Goal: Task Accomplishment & Management: Use online tool/utility

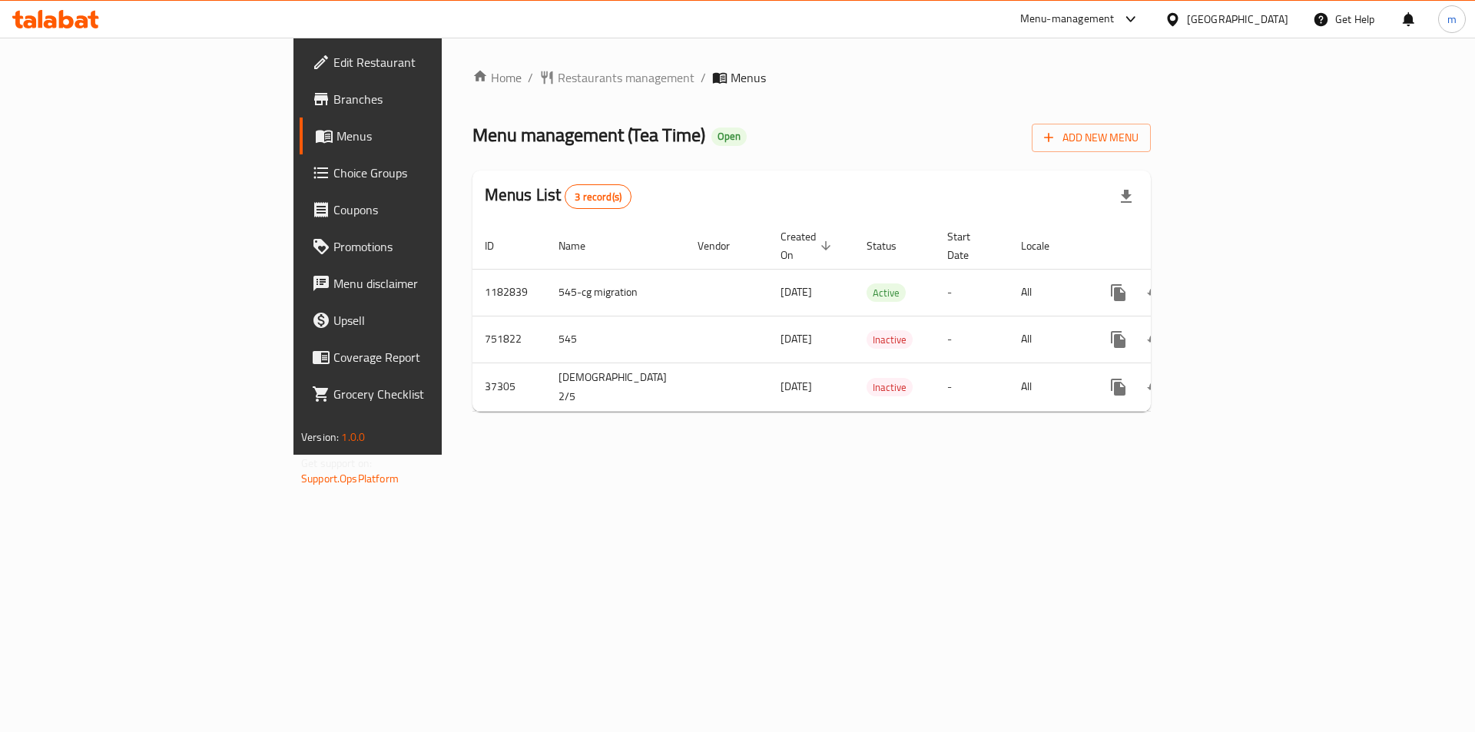
click at [300, 114] on link "Branches" at bounding box center [420, 99] width 240 height 37
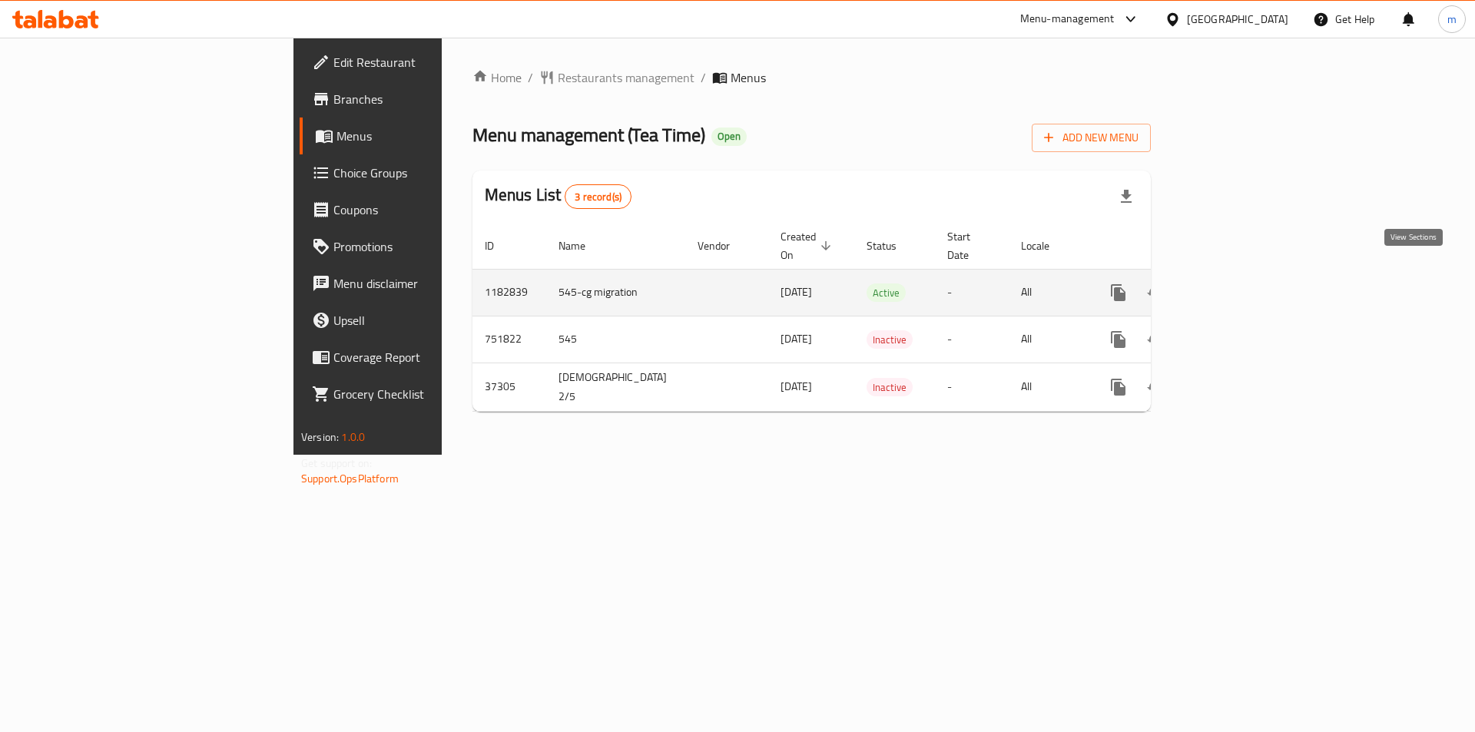
click at [1238, 283] on icon "enhanced table" at bounding box center [1229, 292] width 18 height 18
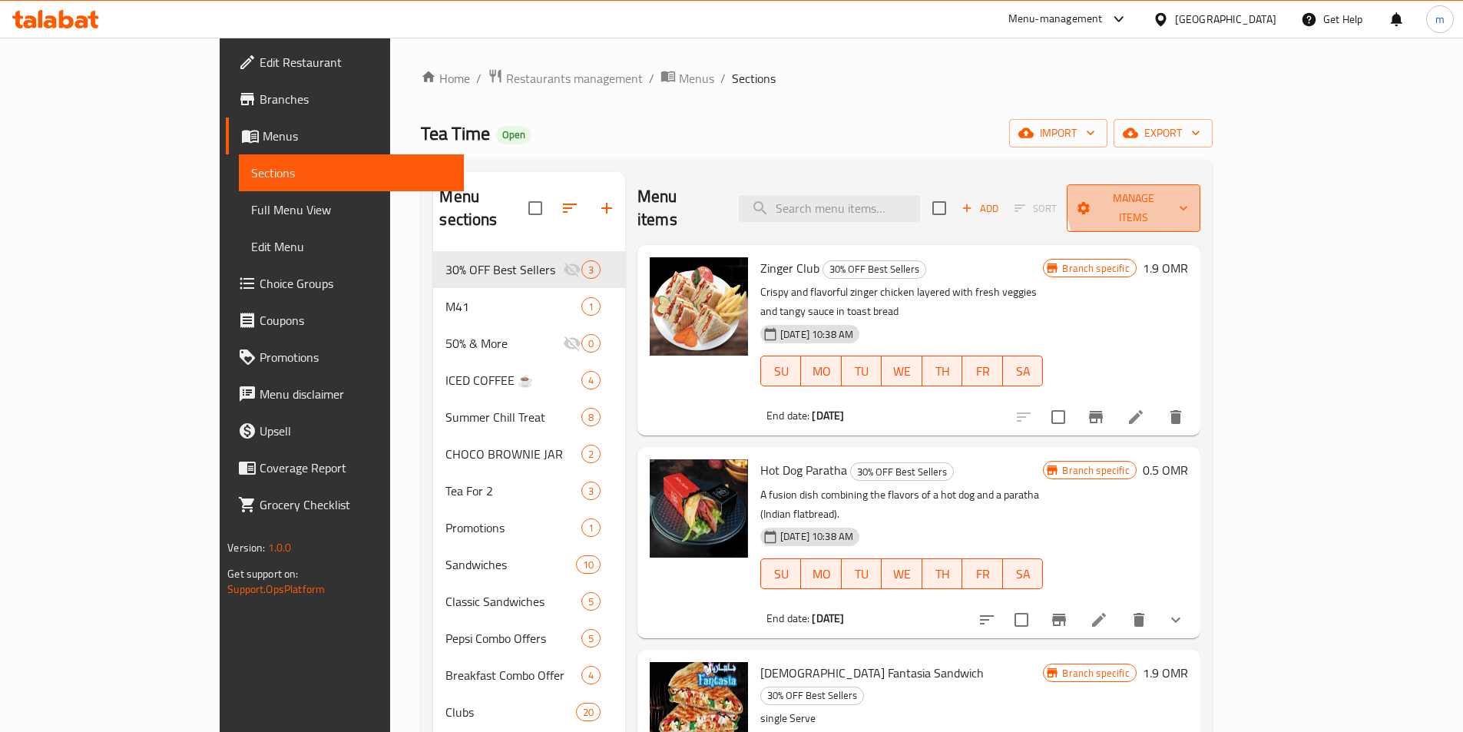
click at [1201, 191] on button "Manage items" at bounding box center [1134, 208] width 134 height 48
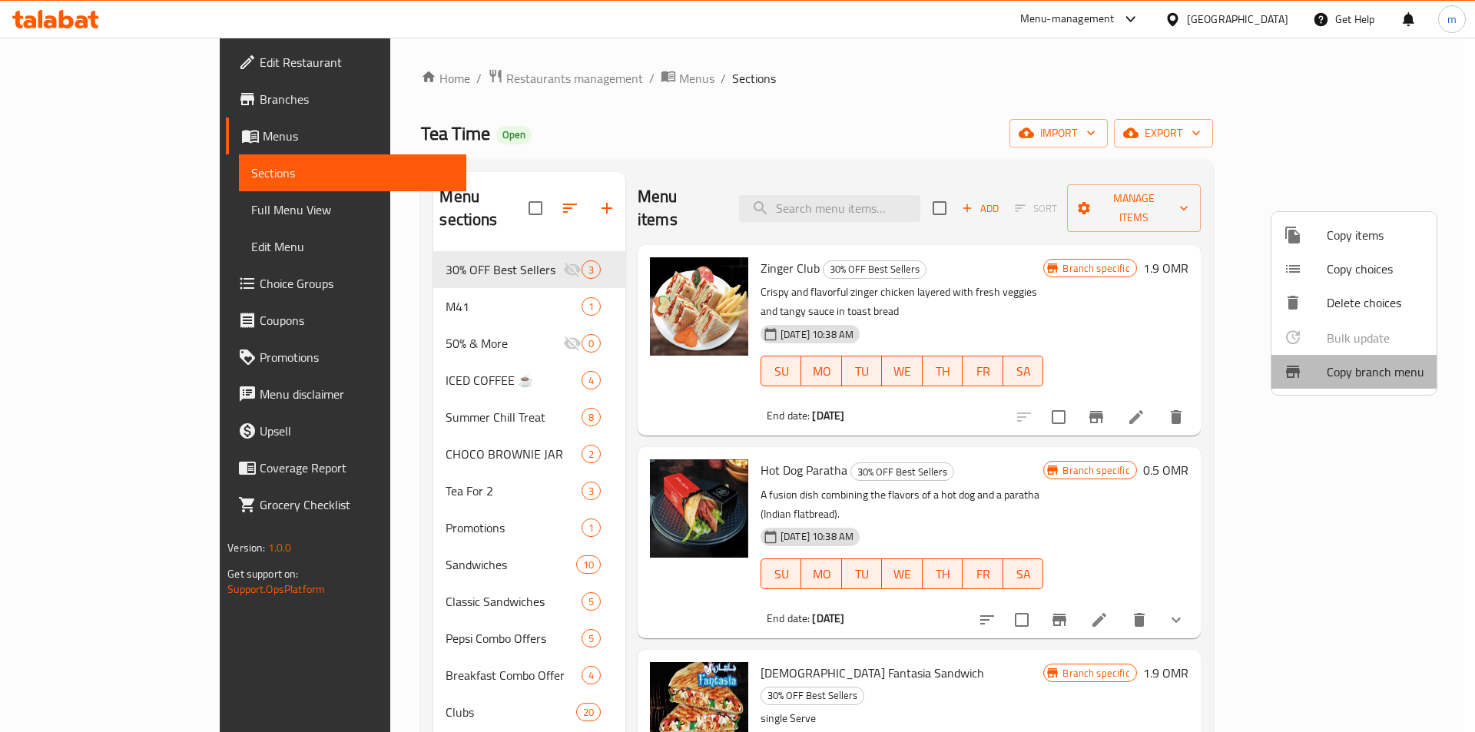
click at [1384, 380] on span "Copy branch menu" at bounding box center [1376, 372] width 98 height 18
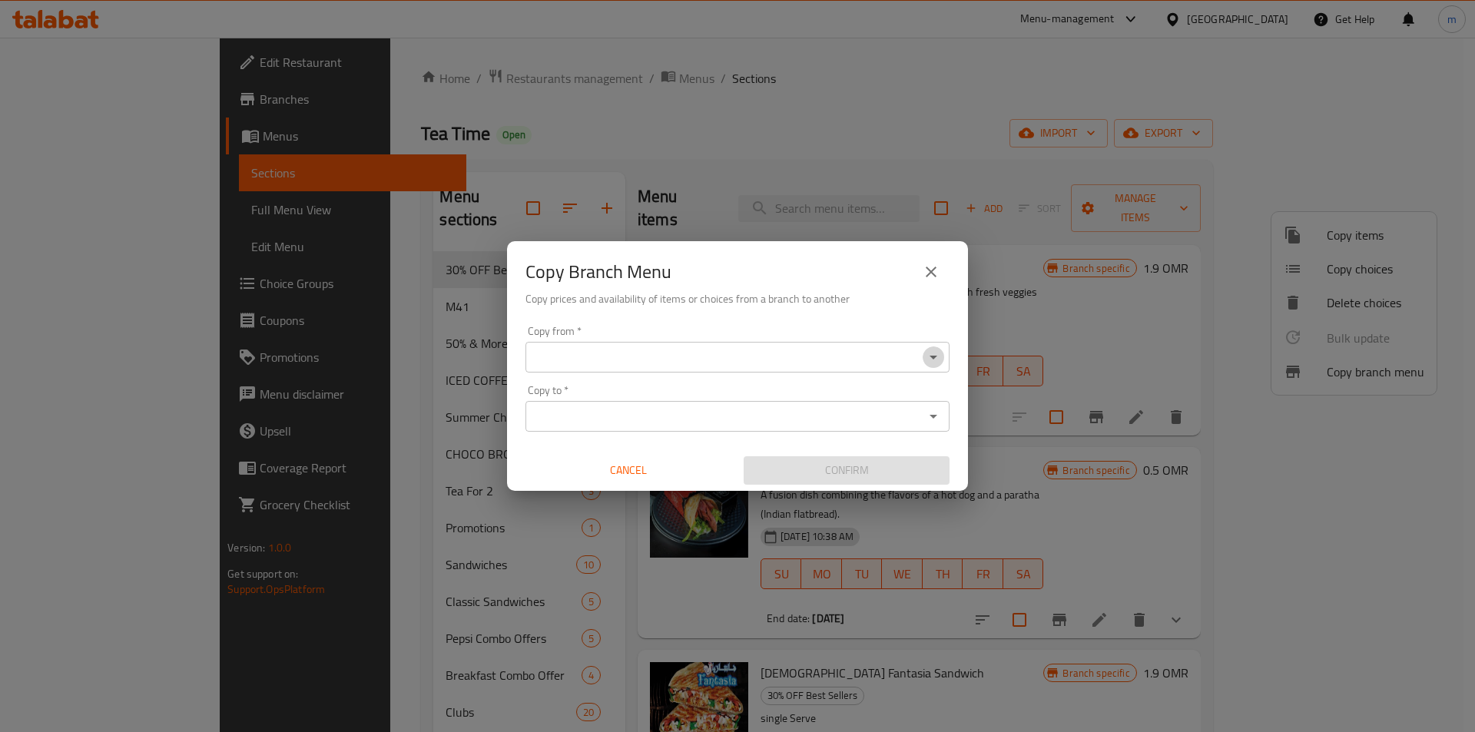
click at [934, 356] on icon "Open" at bounding box center [934, 358] width 8 height 4
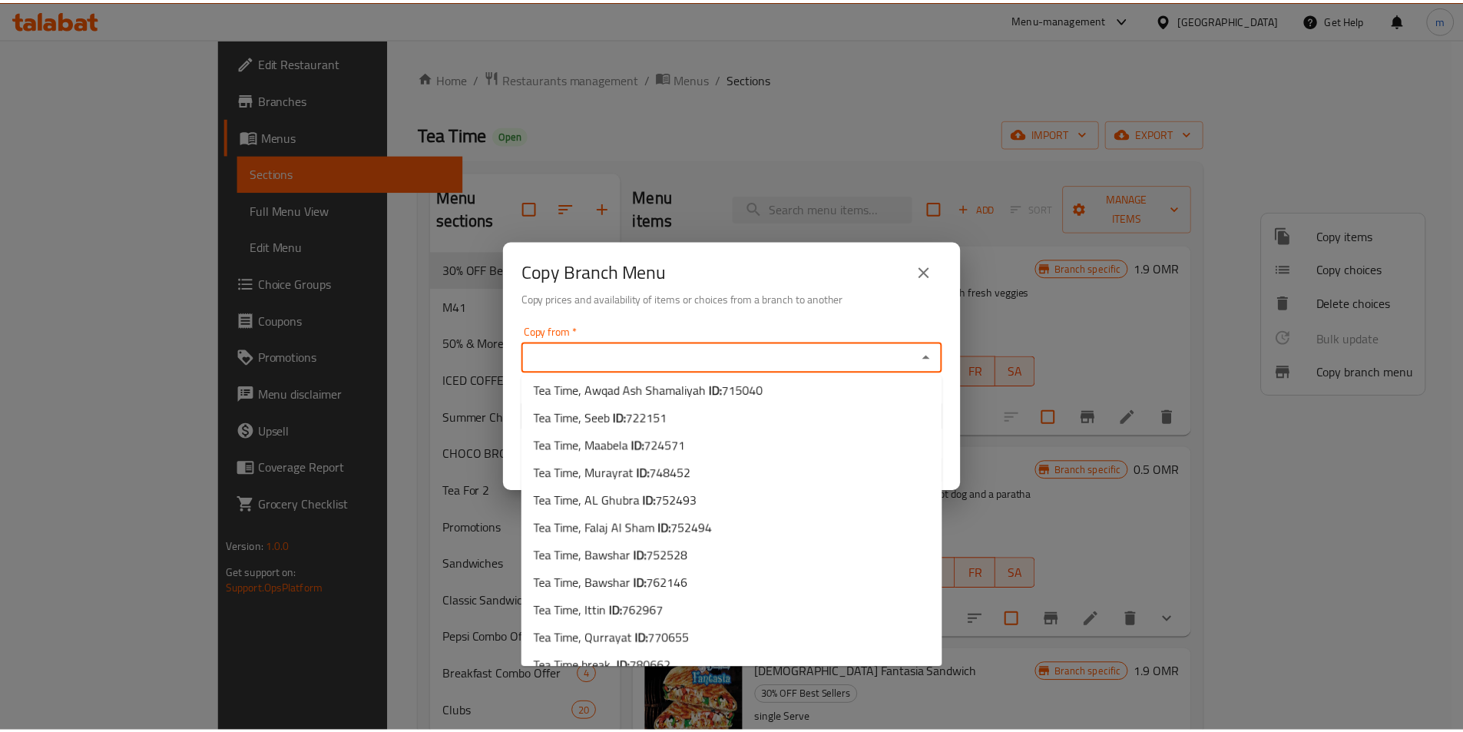
scroll to position [743, 0]
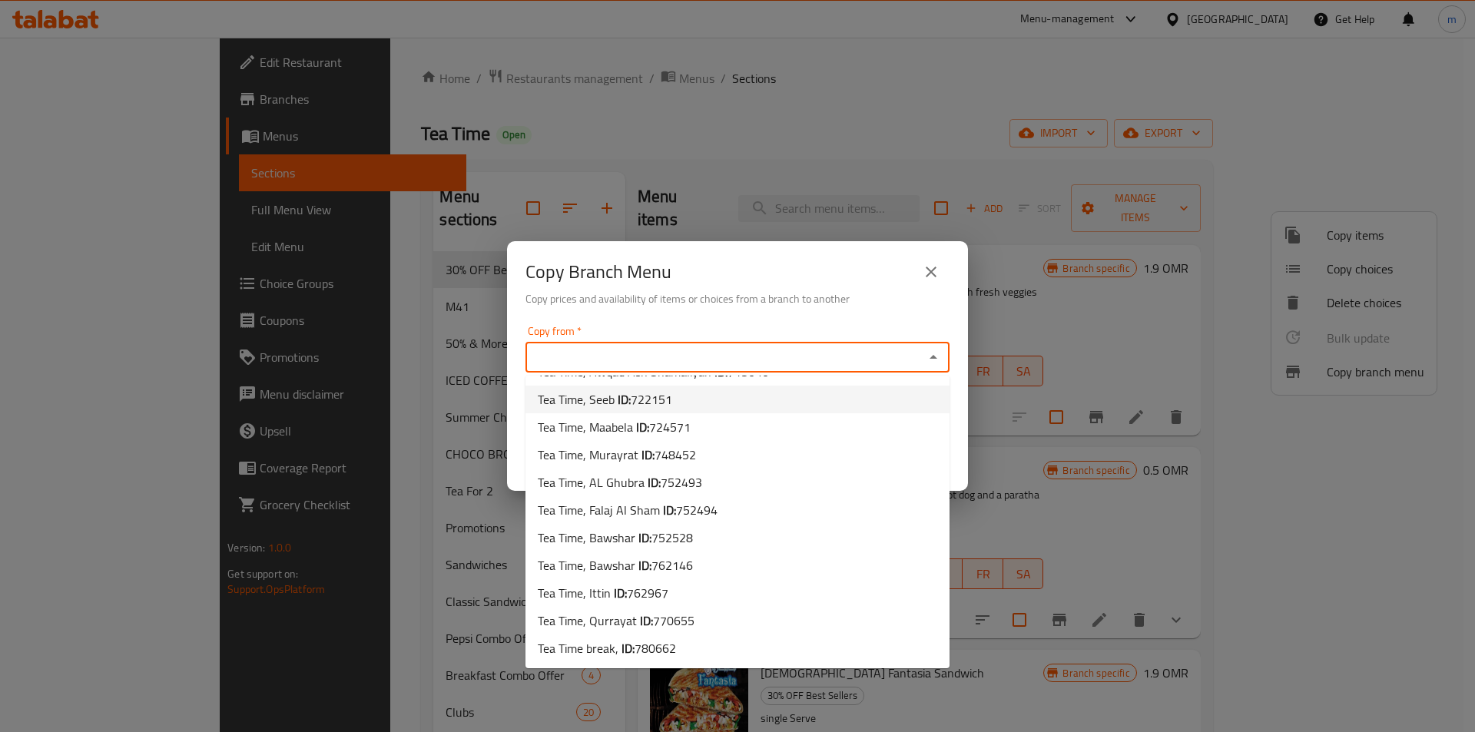
click at [940, 279] on icon "close" at bounding box center [931, 272] width 18 height 18
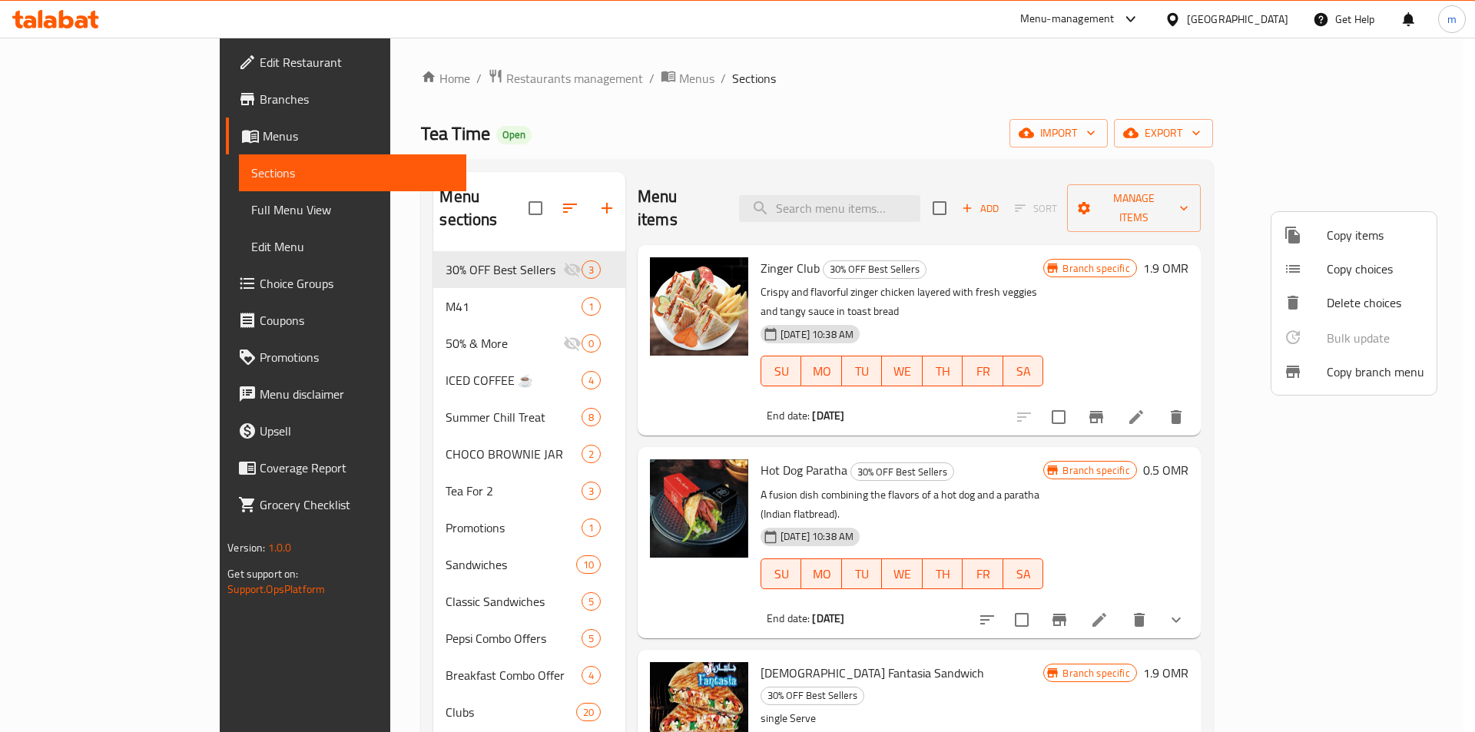
click at [987, 130] on div at bounding box center [737, 366] width 1475 height 732
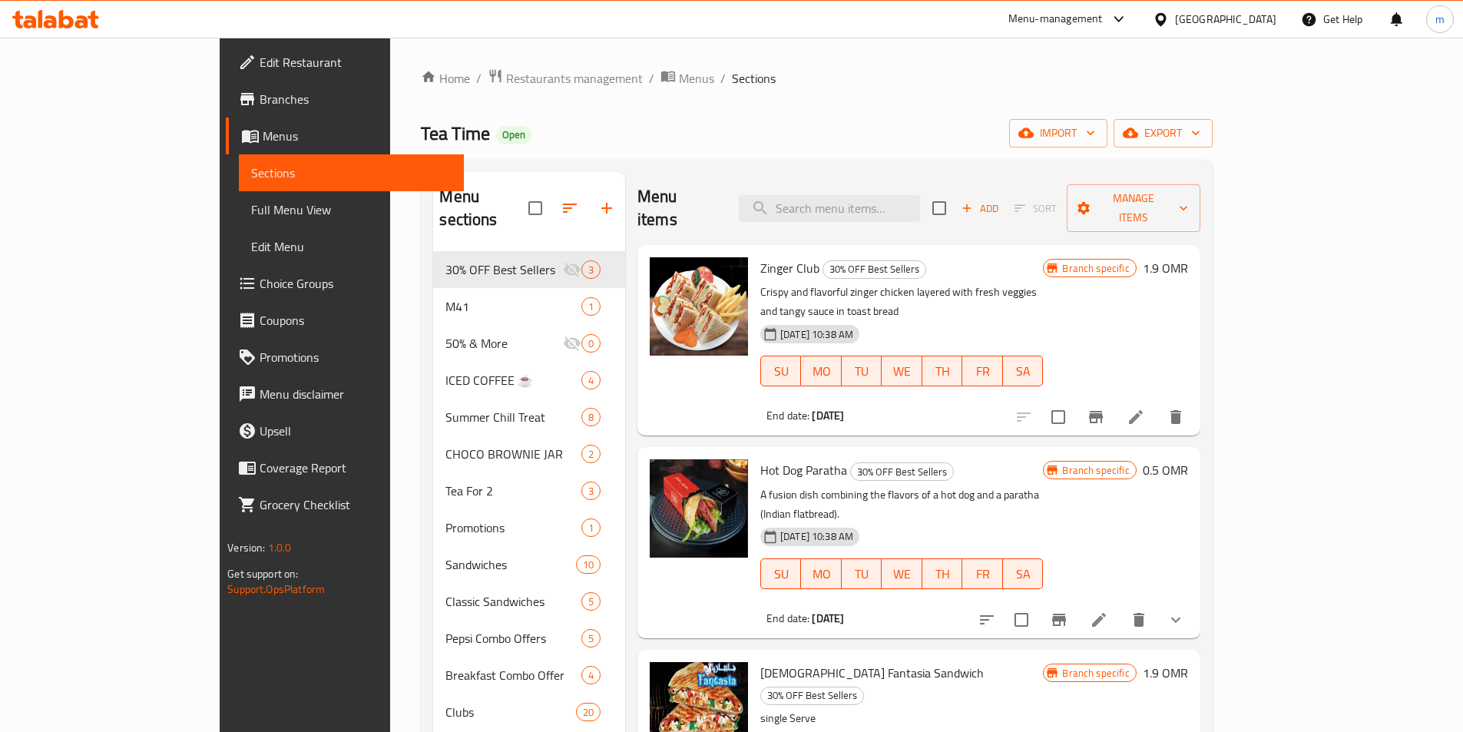
click at [260, 98] on span "Branches" at bounding box center [356, 99] width 192 height 18
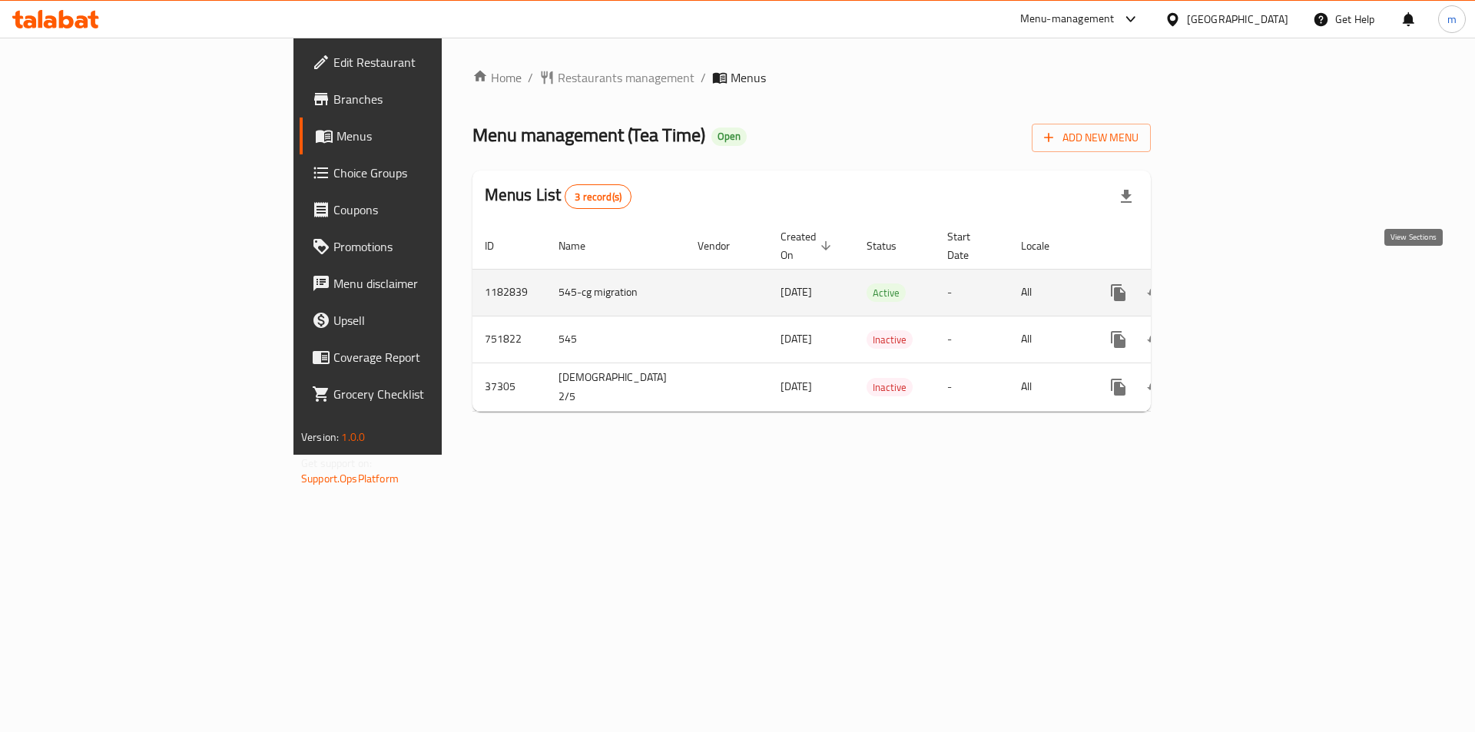
click at [1238, 283] on icon "enhanced table" at bounding box center [1229, 292] width 18 height 18
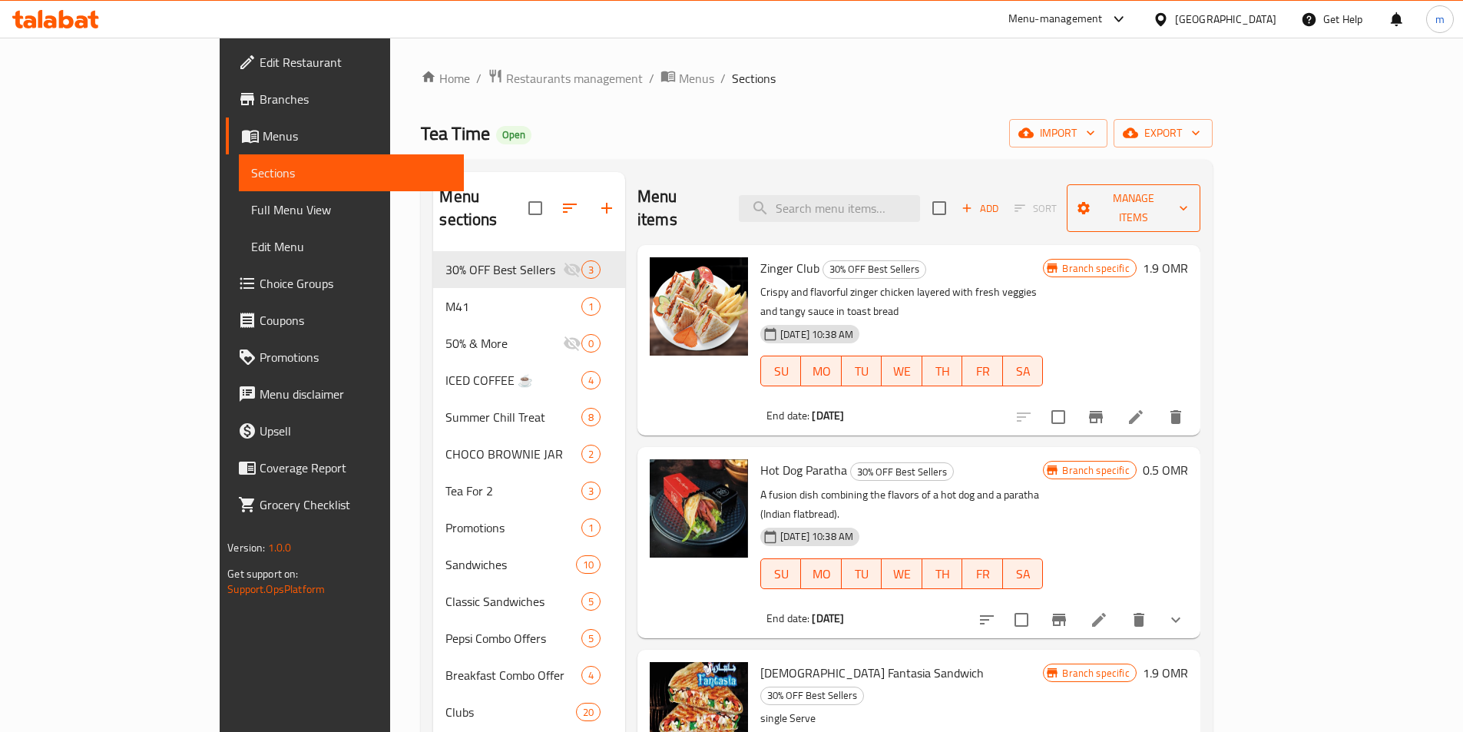
click at [1192, 201] on icon "button" at bounding box center [1183, 208] width 15 height 15
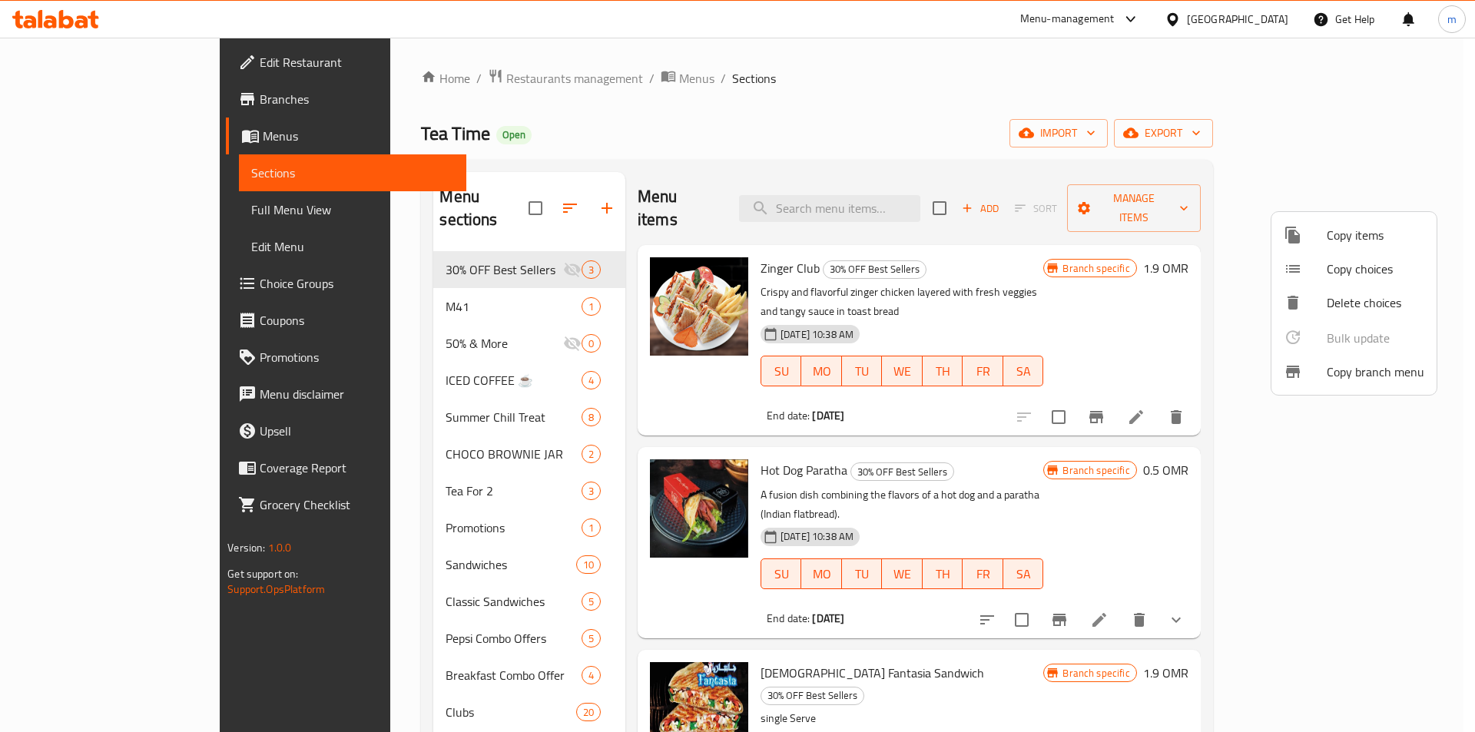
click at [1344, 368] on span "Copy branch menu" at bounding box center [1376, 372] width 98 height 18
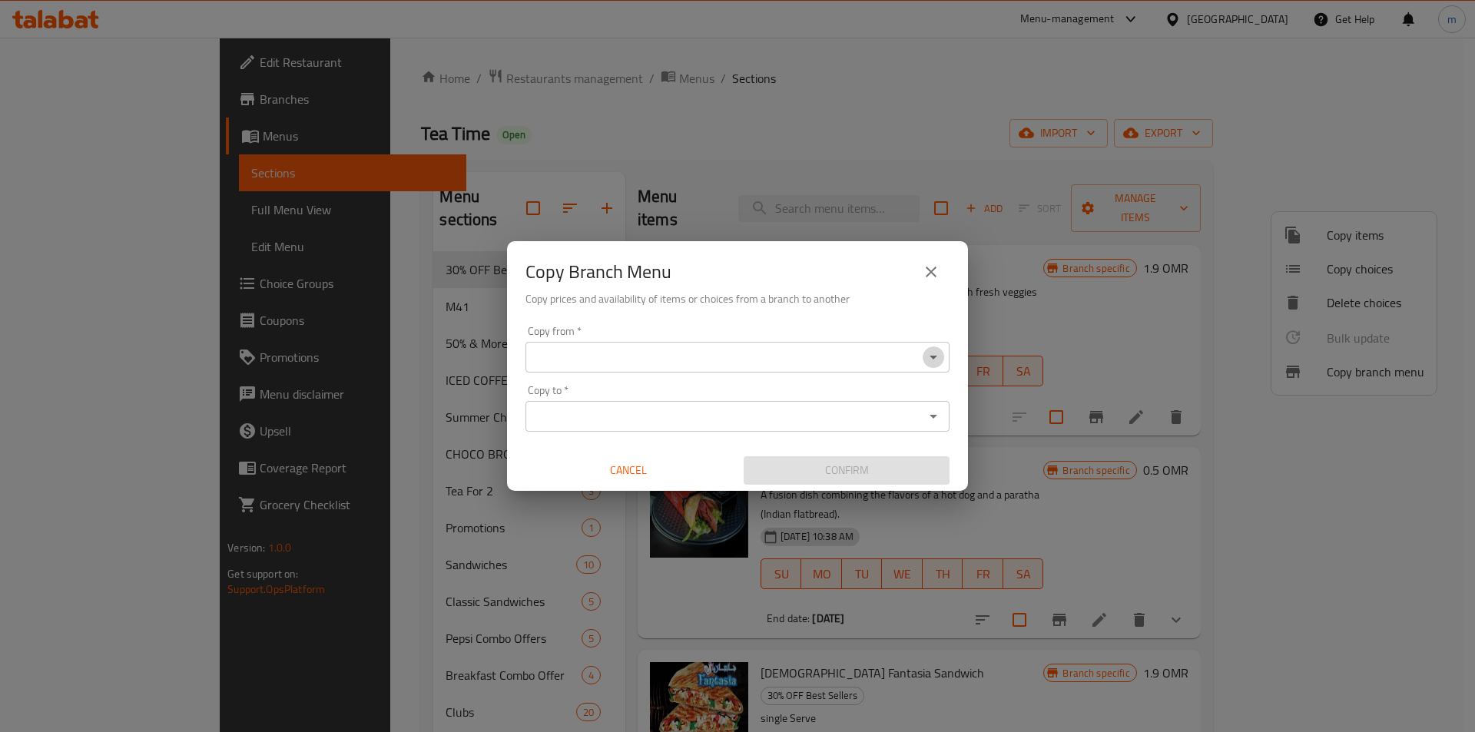
click at [943, 360] on button "Open" at bounding box center [934, 357] width 22 height 22
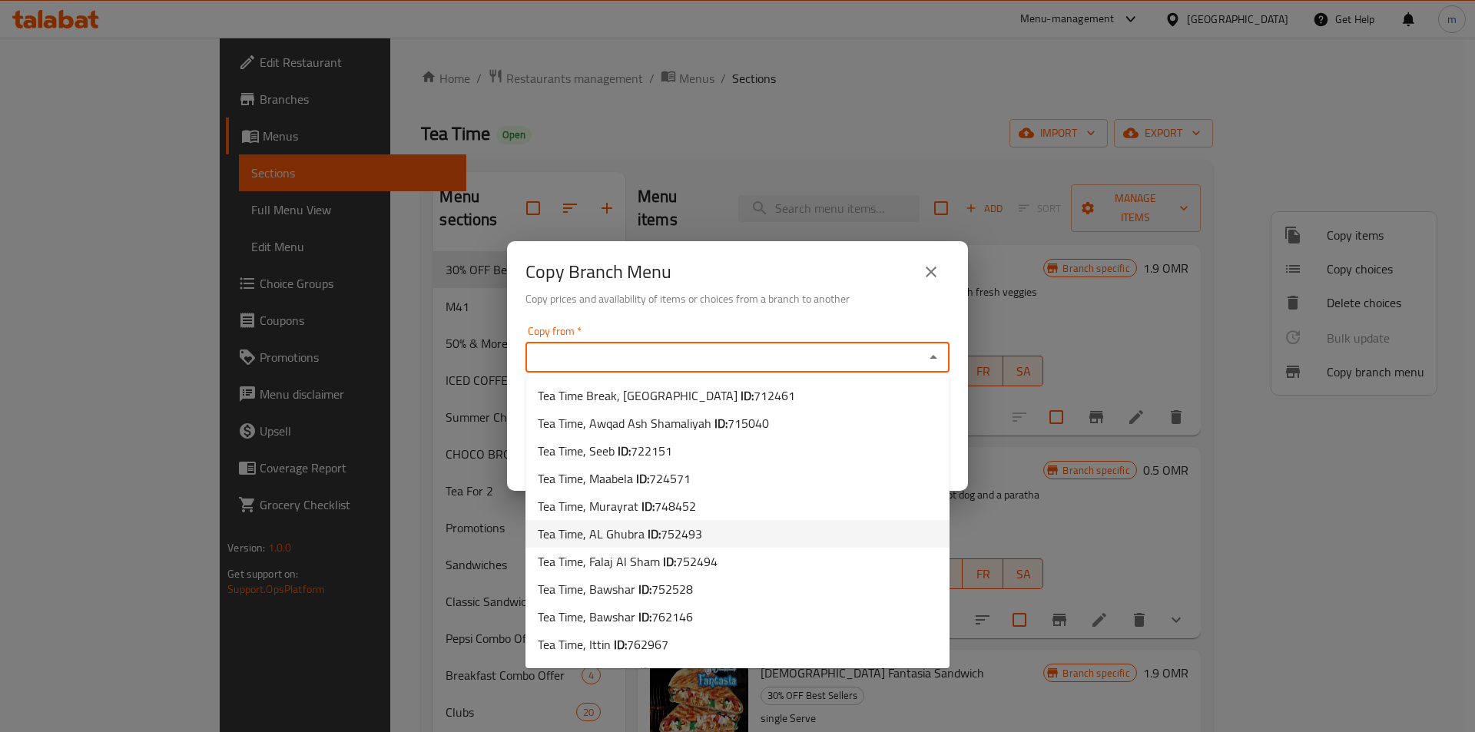
scroll to position [743, 0]
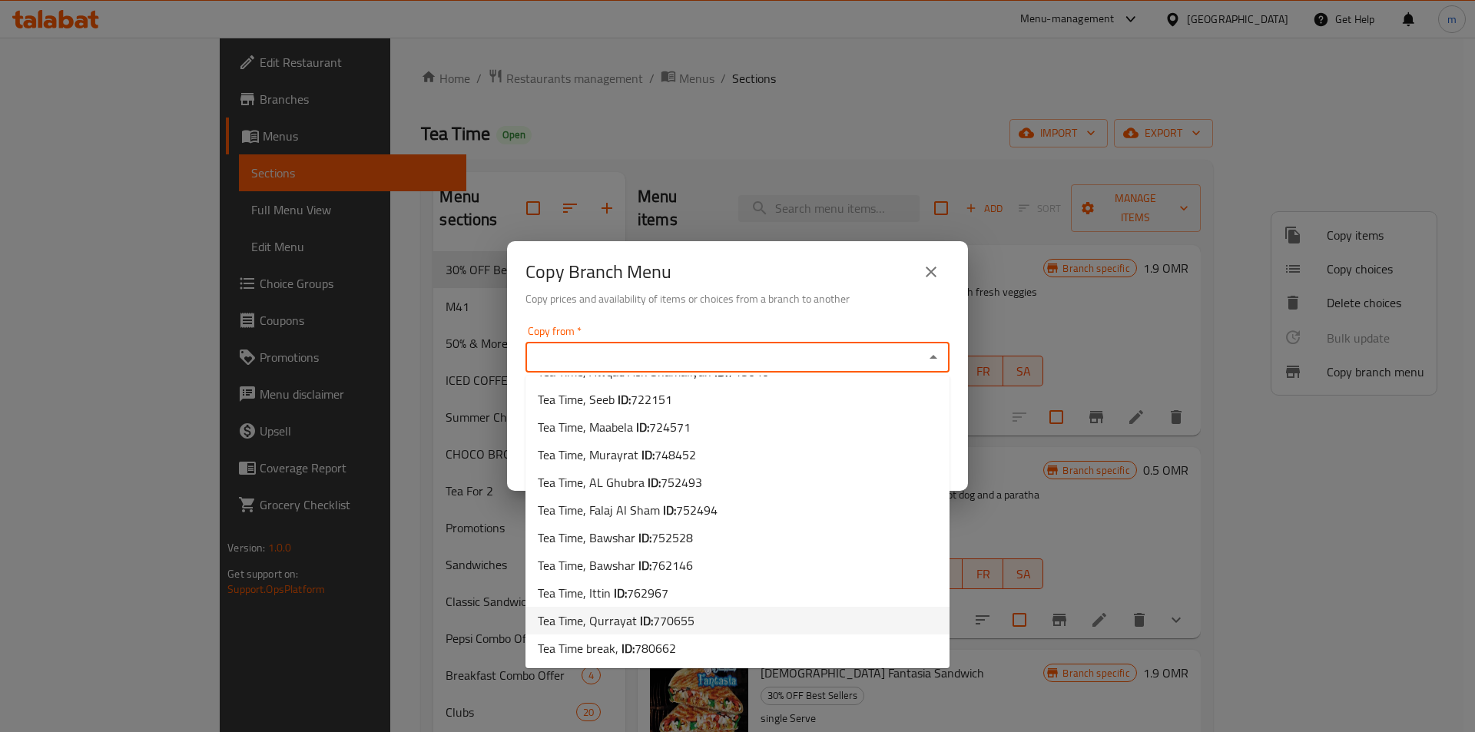
click at [701, 623] on li "Tea Time, Qurrayat ID: 770655" at bounding box center [737, 621] width 424 height 28
type input "Tea Time, Qurrayat"
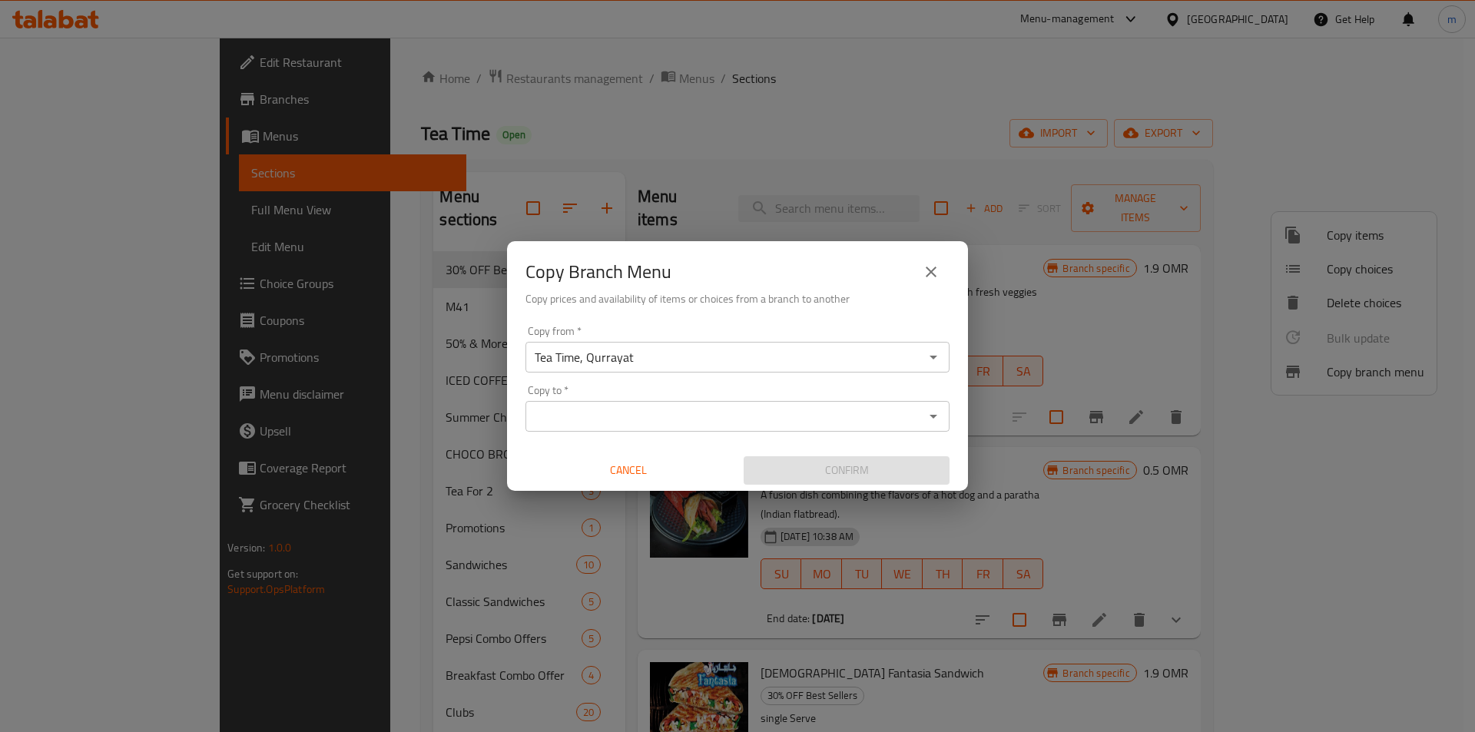
click at [1182, 249] on div "Copy Branch Menu Copy prices and availability of items or choices from a branch…" at bounding box center [737, 366] width 1475 height 732
click at [933, 416] on icon "Open" at bounding box center [934, 417] width 8 height 4
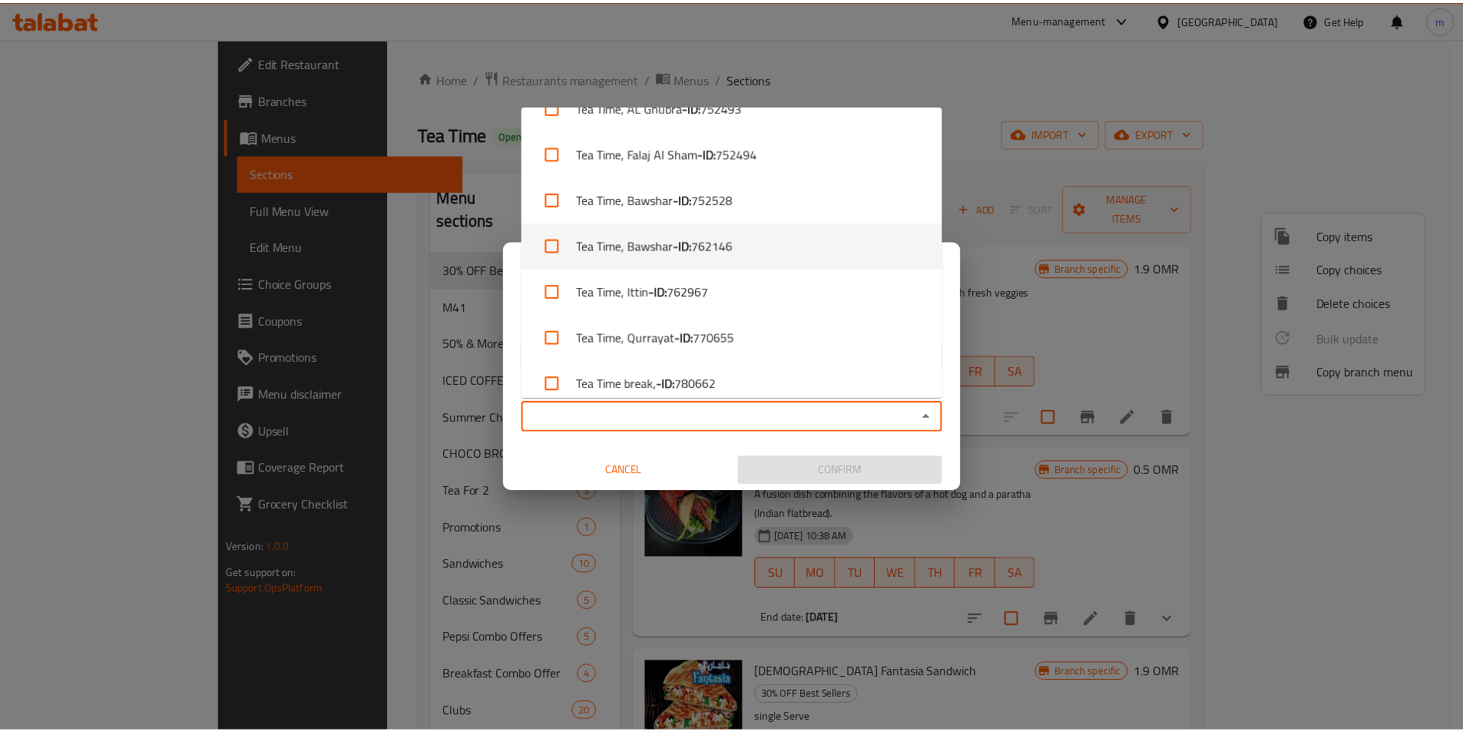
scroll to position [1425, 0]
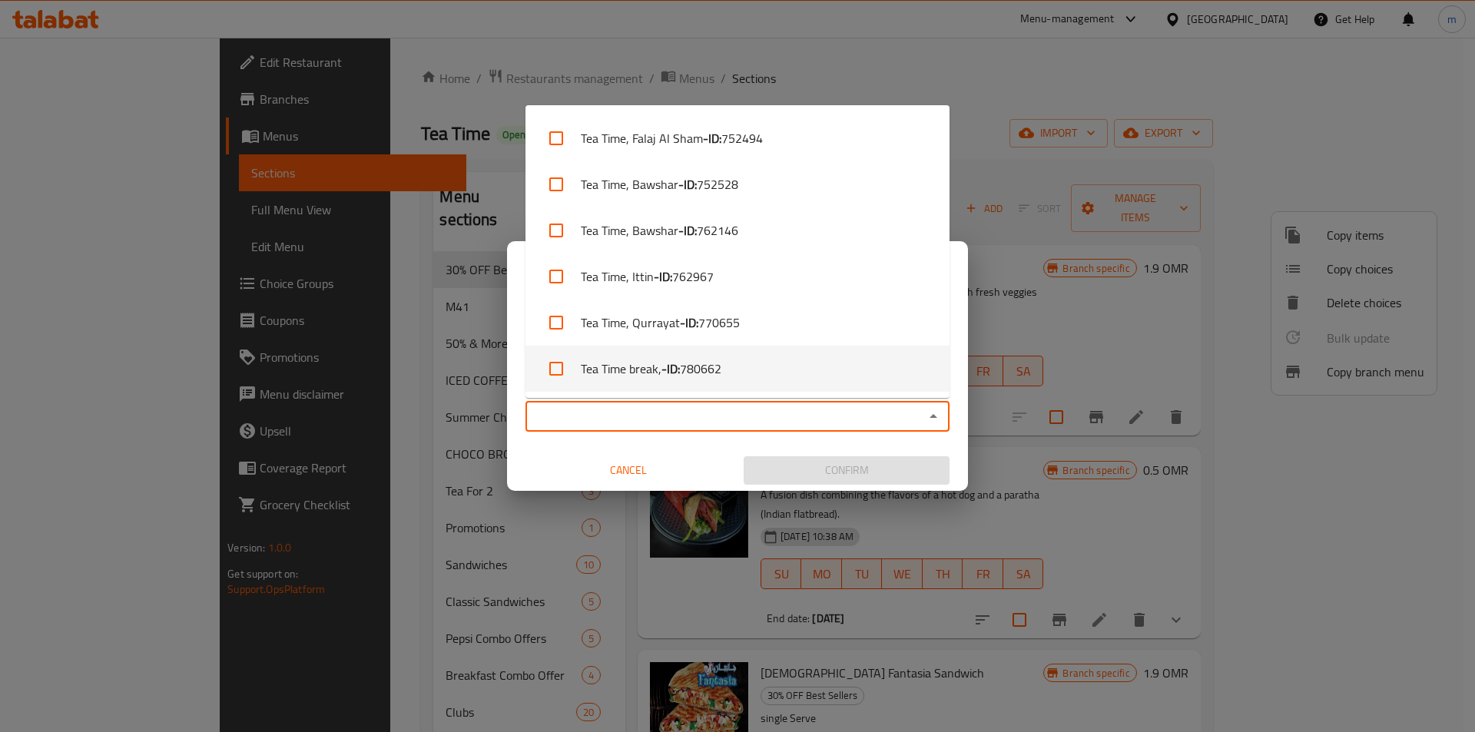
click at [731, 381] on li "Tea Time break, - ID: 780662" at bounding box center [737, 369] width 424 height 46
checkbox input "true"
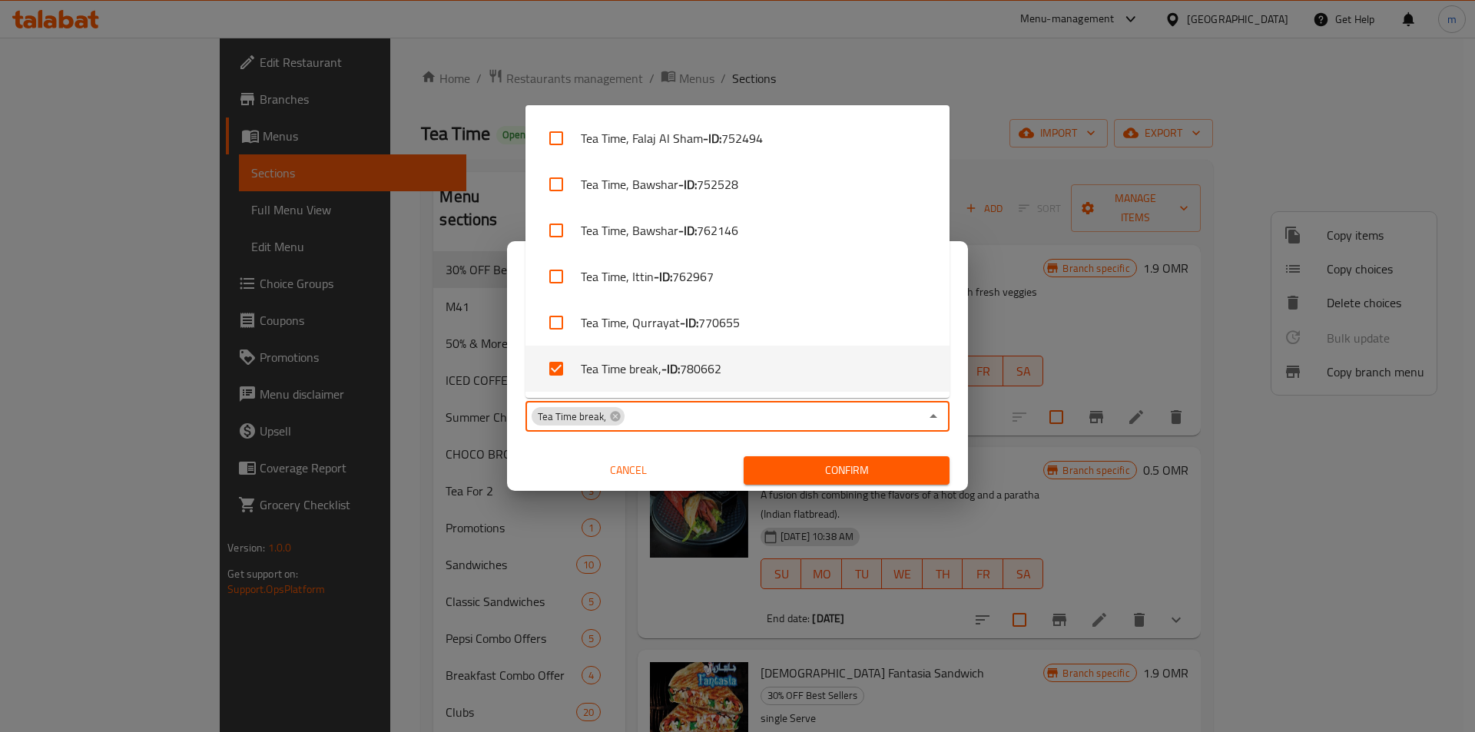
click at [875, 468] on span "Confirm" at bounding box center [846, 470] width 181 height 19
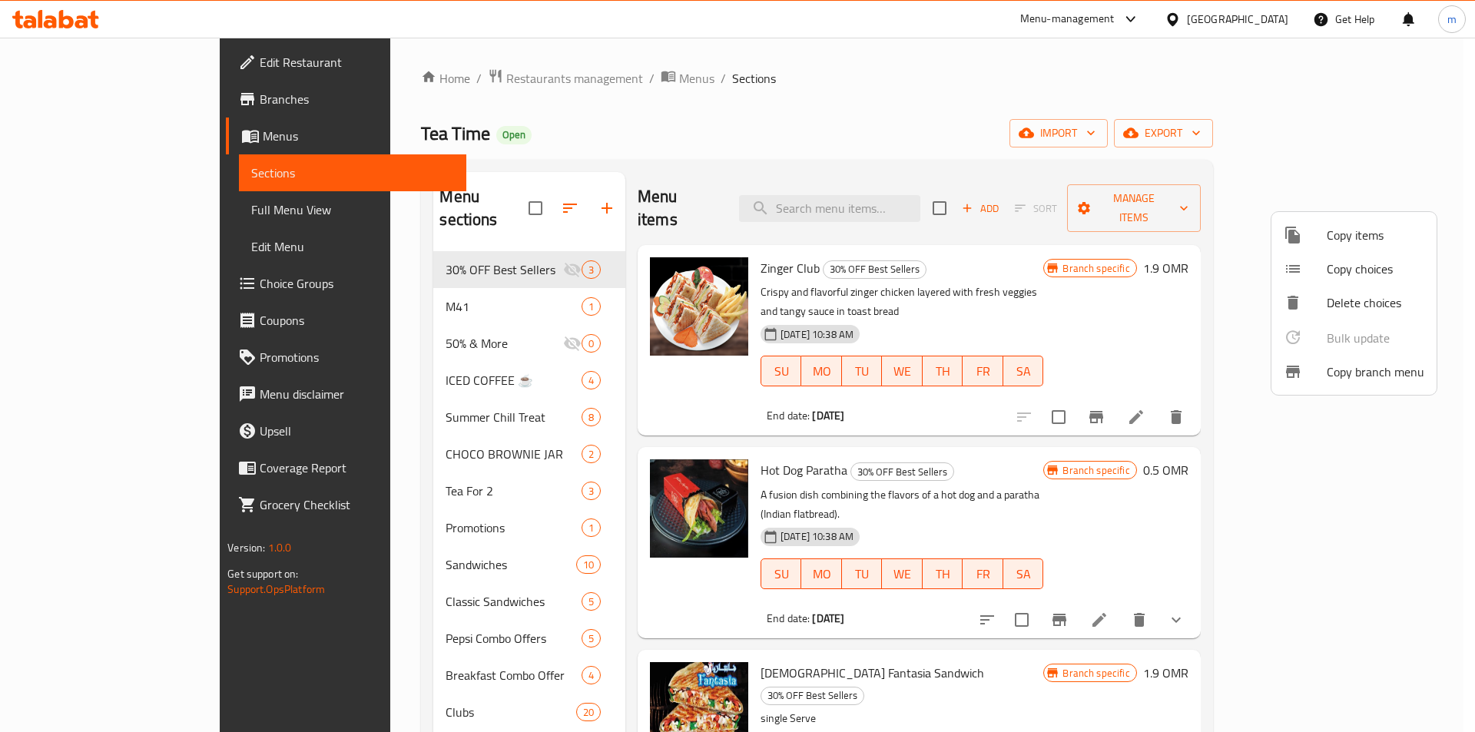
click at [651, 125] on div at bounding box center [737, 366] width 1475 height 732
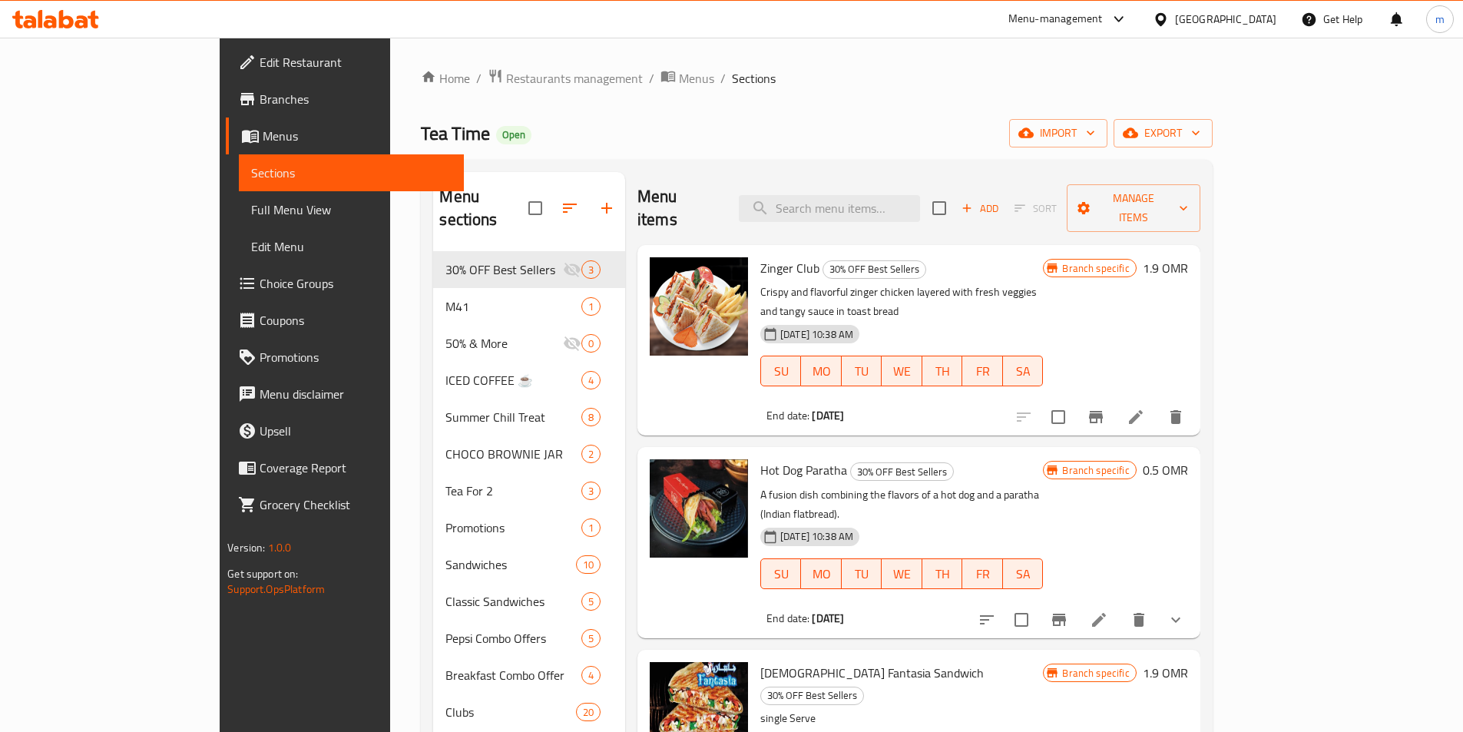
click at [260, 94] on span "Branches" at bounding box center [356, 99] width 192 height 18
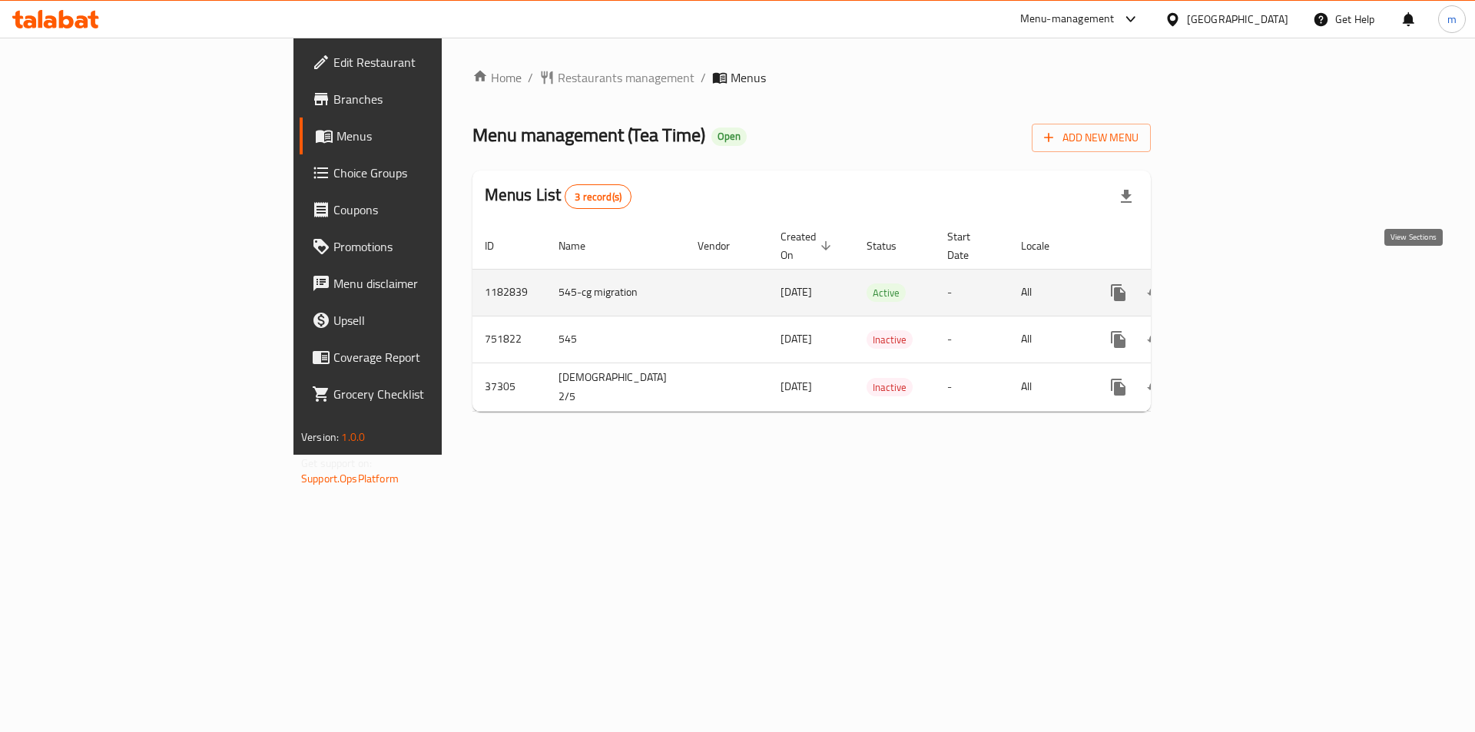
click at [1238, 283] on icon "enhanced table" at bounding box center [1229, 292] width 18 height 18
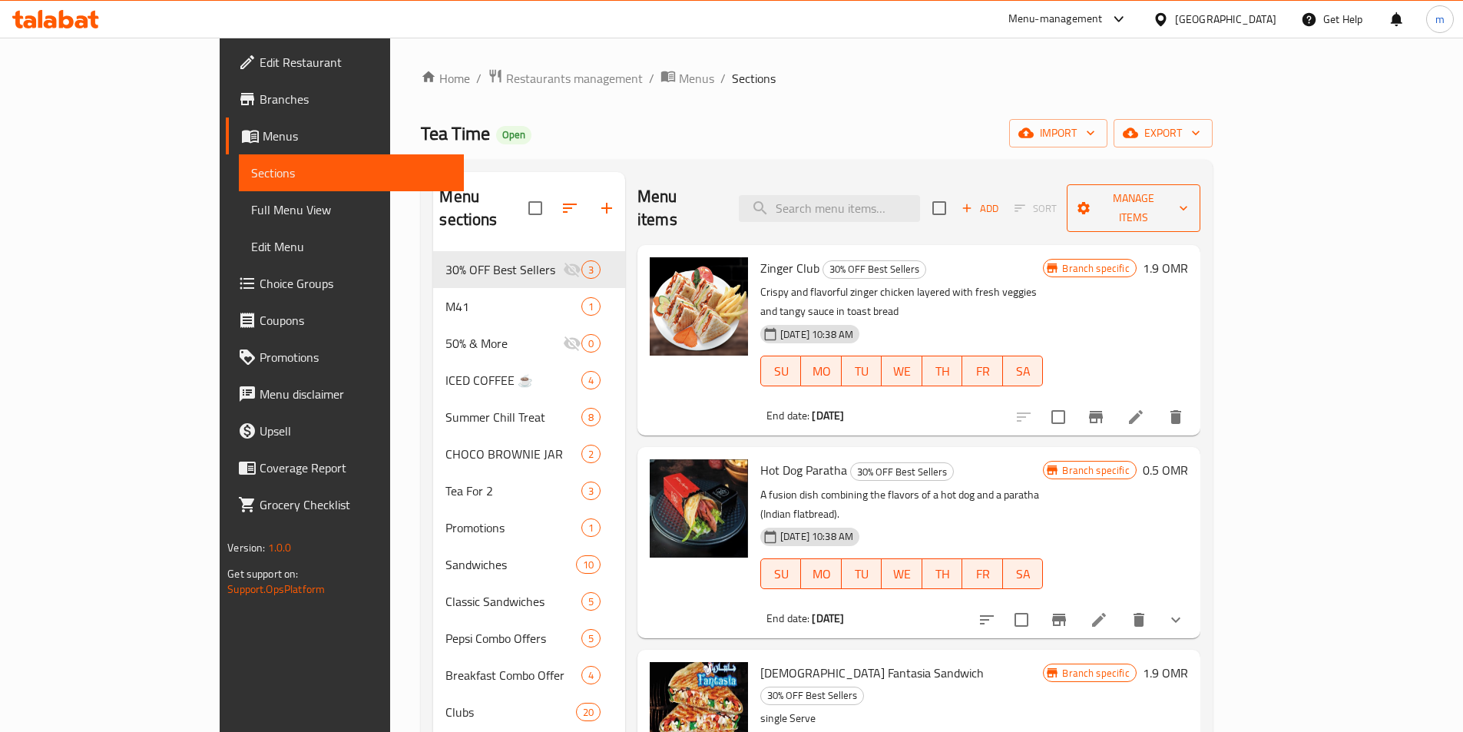
click at [1188, 207] on icon "button" at bounding box center [1184, 209] width 8 height 5
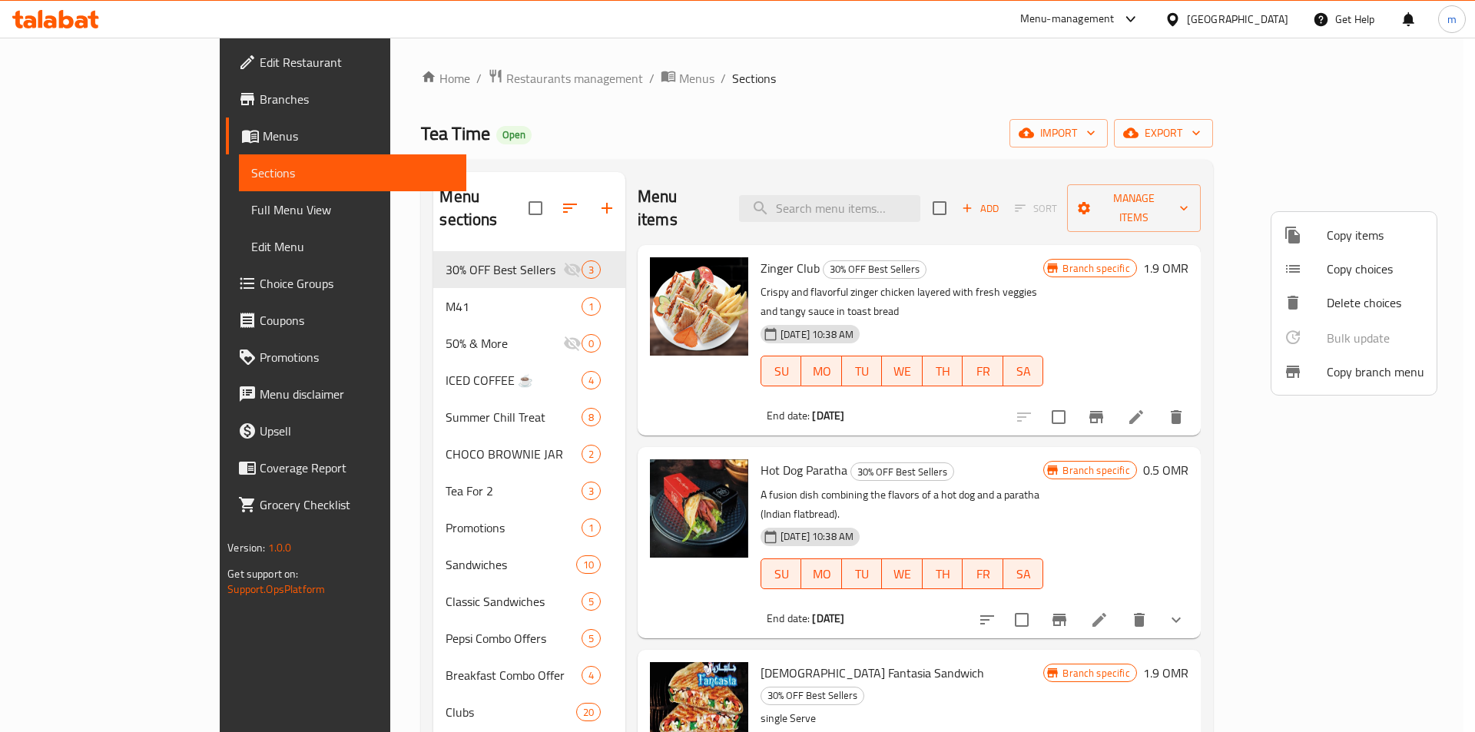
click at [1389, 378] on span "Copy branch menu" at bounding box center [1376, 372] width 98 height 18
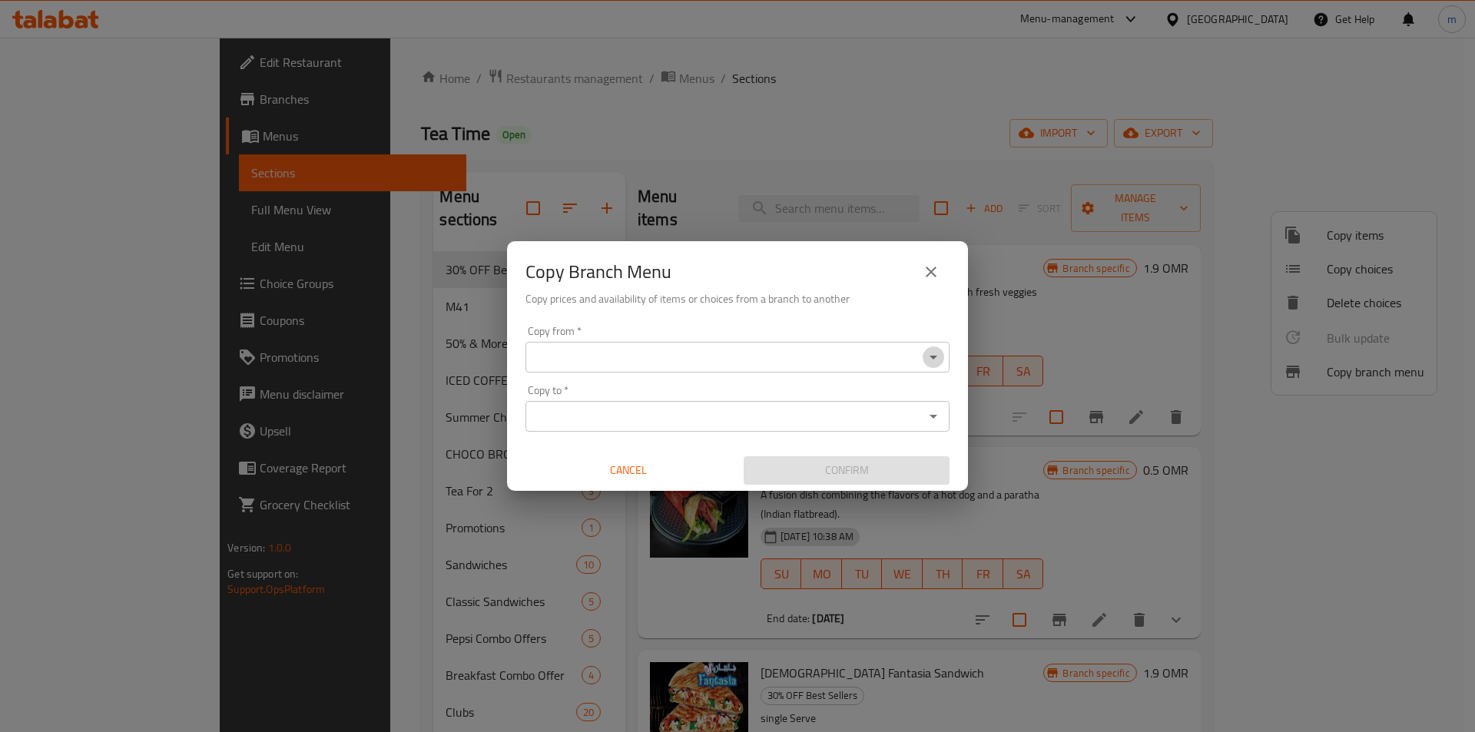
click at [935, 360] on icon "Open" at bounding box center [933, 357] width 18 height 18
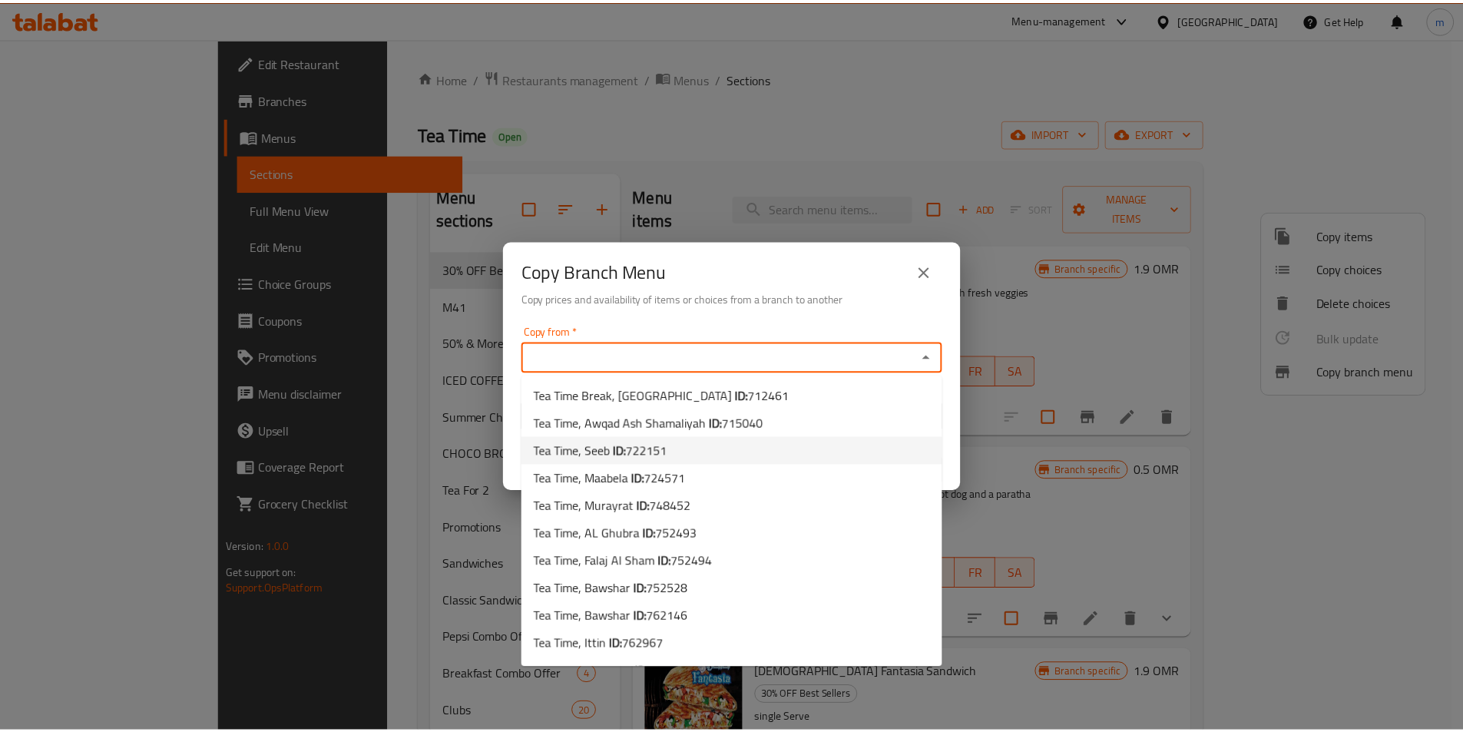
scroll to position [743, 0]
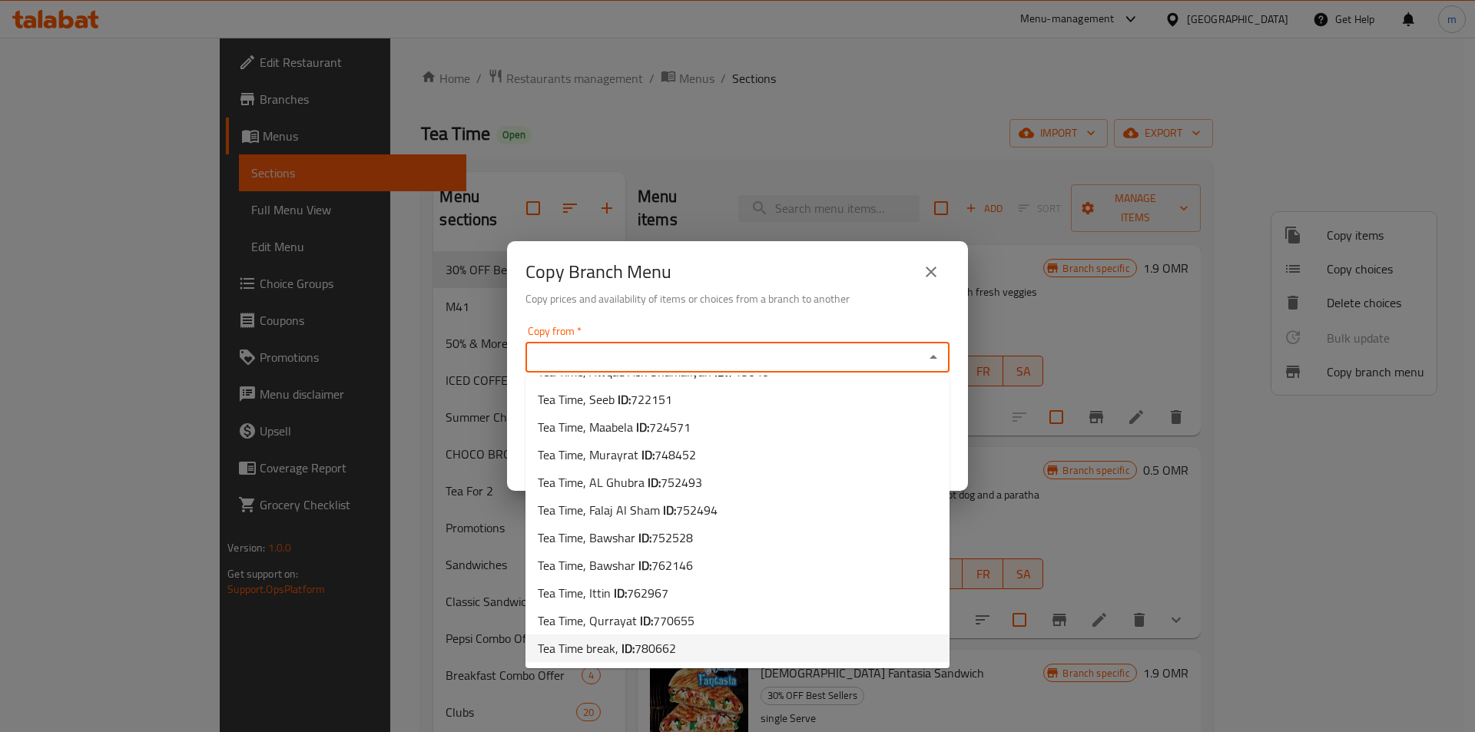
click at [670, 652] on span "780662" at bounding box center [655, 648] width 41 height 23
type input "Tea Time break,"
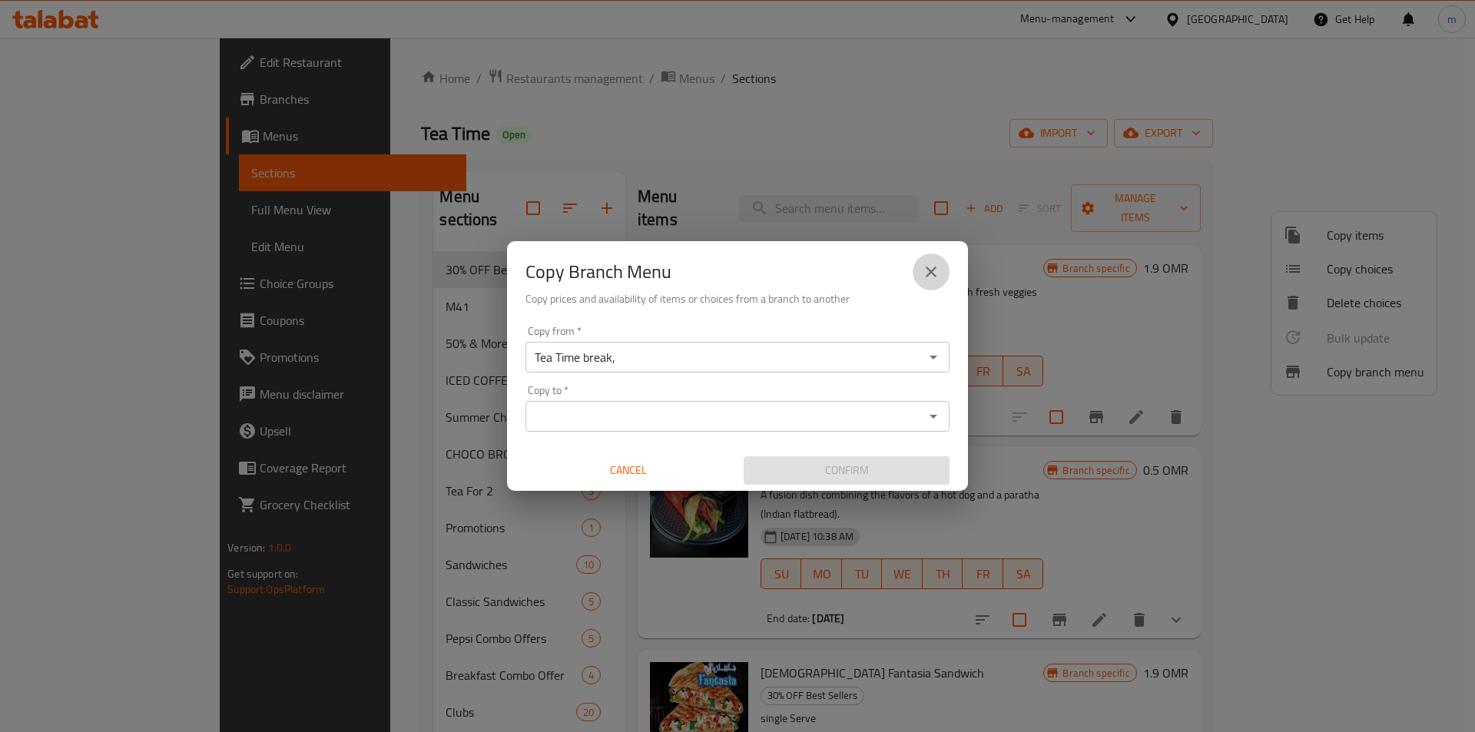
click at [929, 277] on icon "close" at bounding box center [931, 272] width 18 height 18
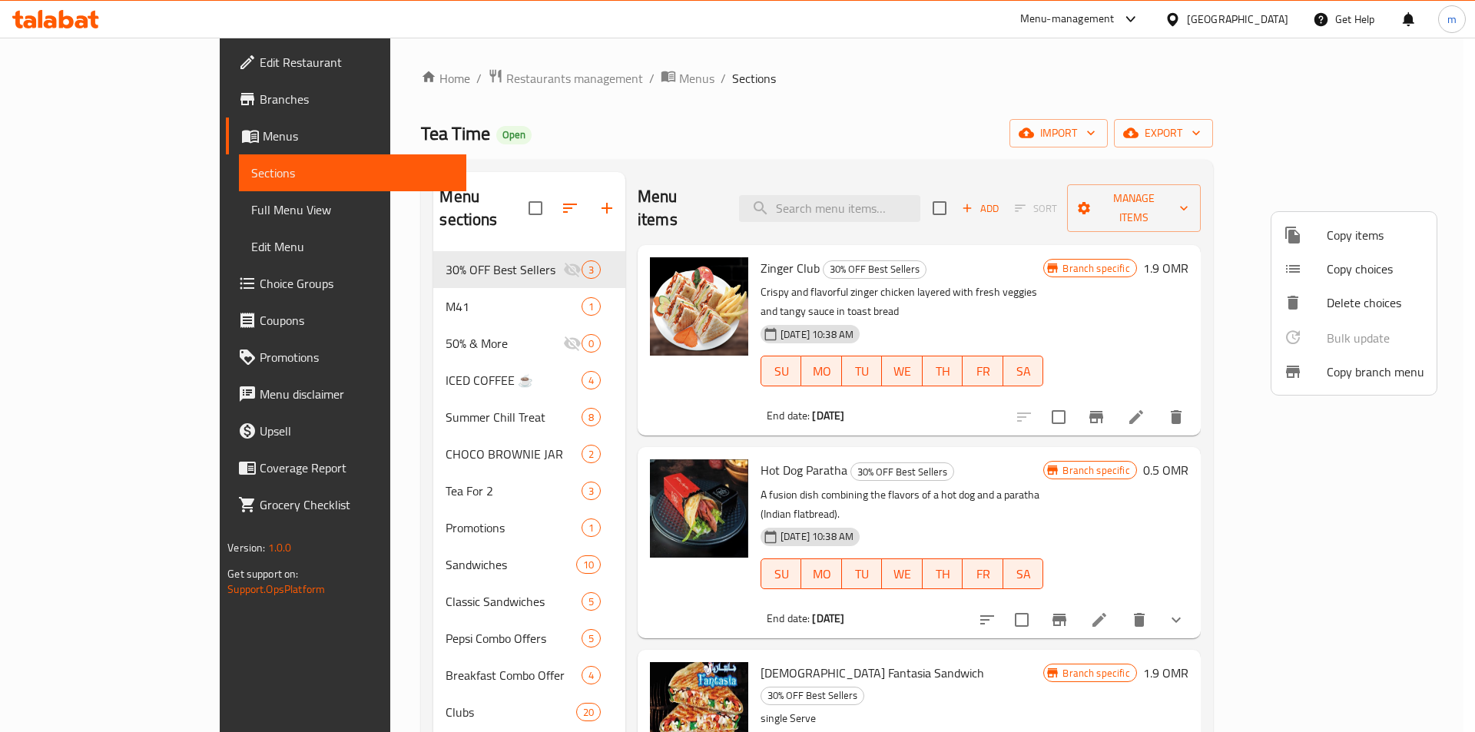
click at [111, 98] on div at bounding box center [737, 366] width 1475 height 732
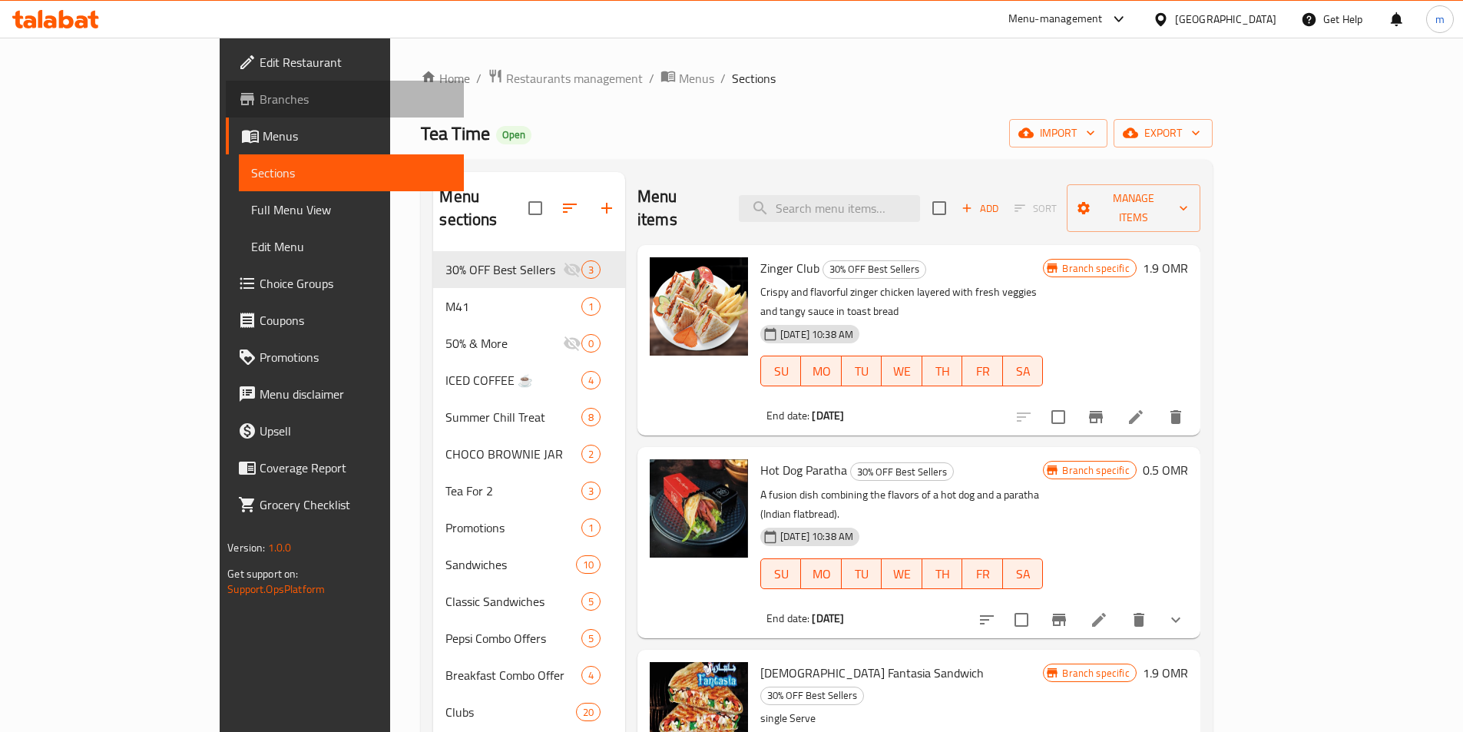
click at [260, 98] on span "Branches" at bounding box center [356, 99] width 192 height 18
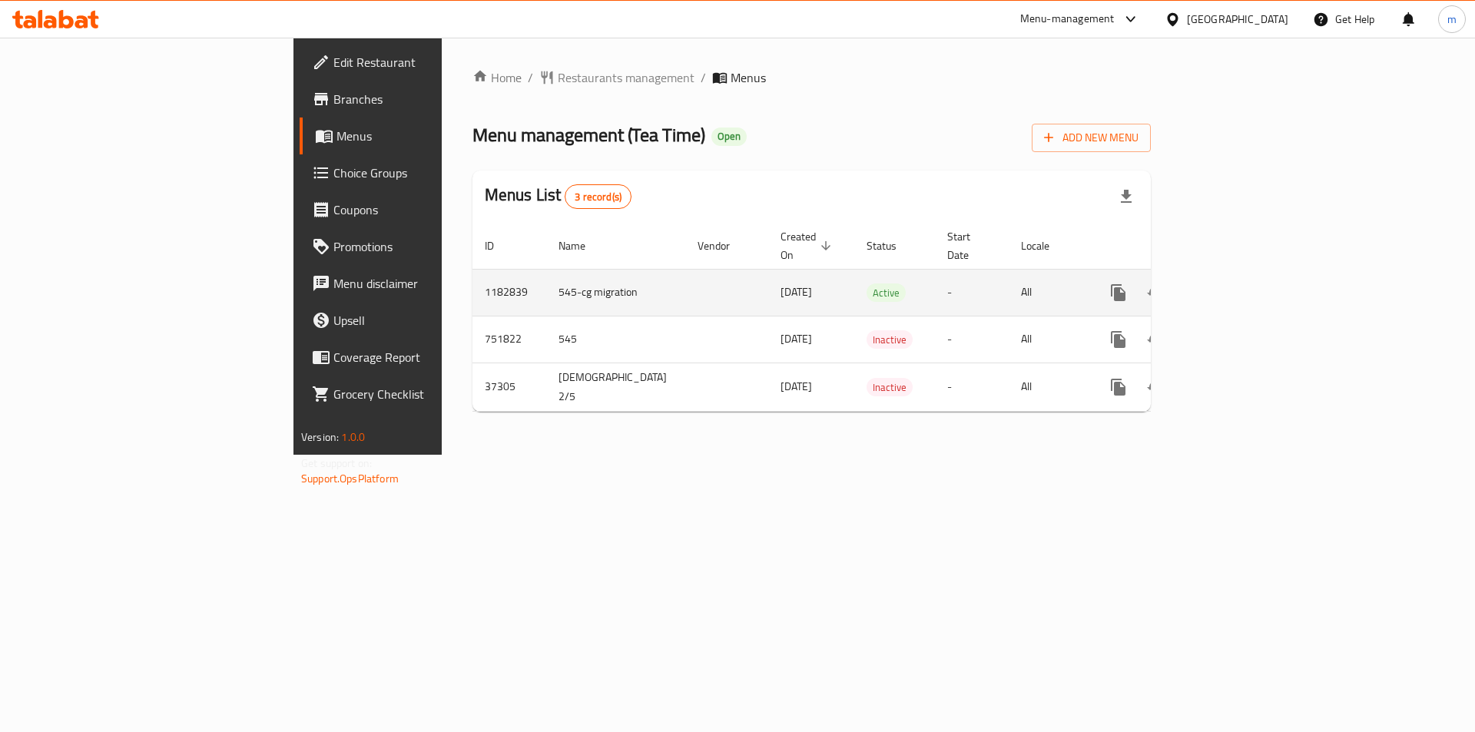
click at [1238, 283] on icon "enhanced table" at bounding box center [1229, 292] width 18 height 18
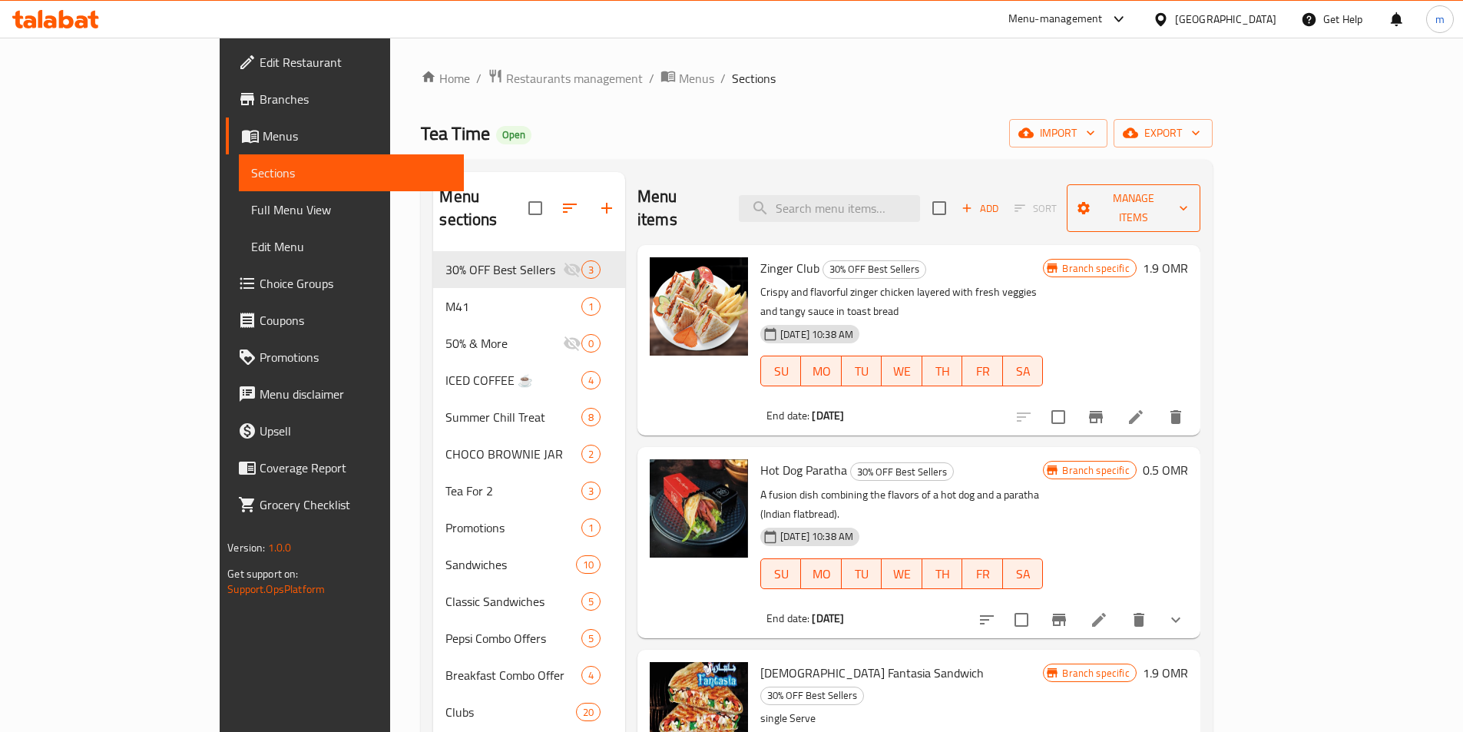
click at [1201, 194] on button "Manage items" at bounding box center [1134, 208] width 134 height 48
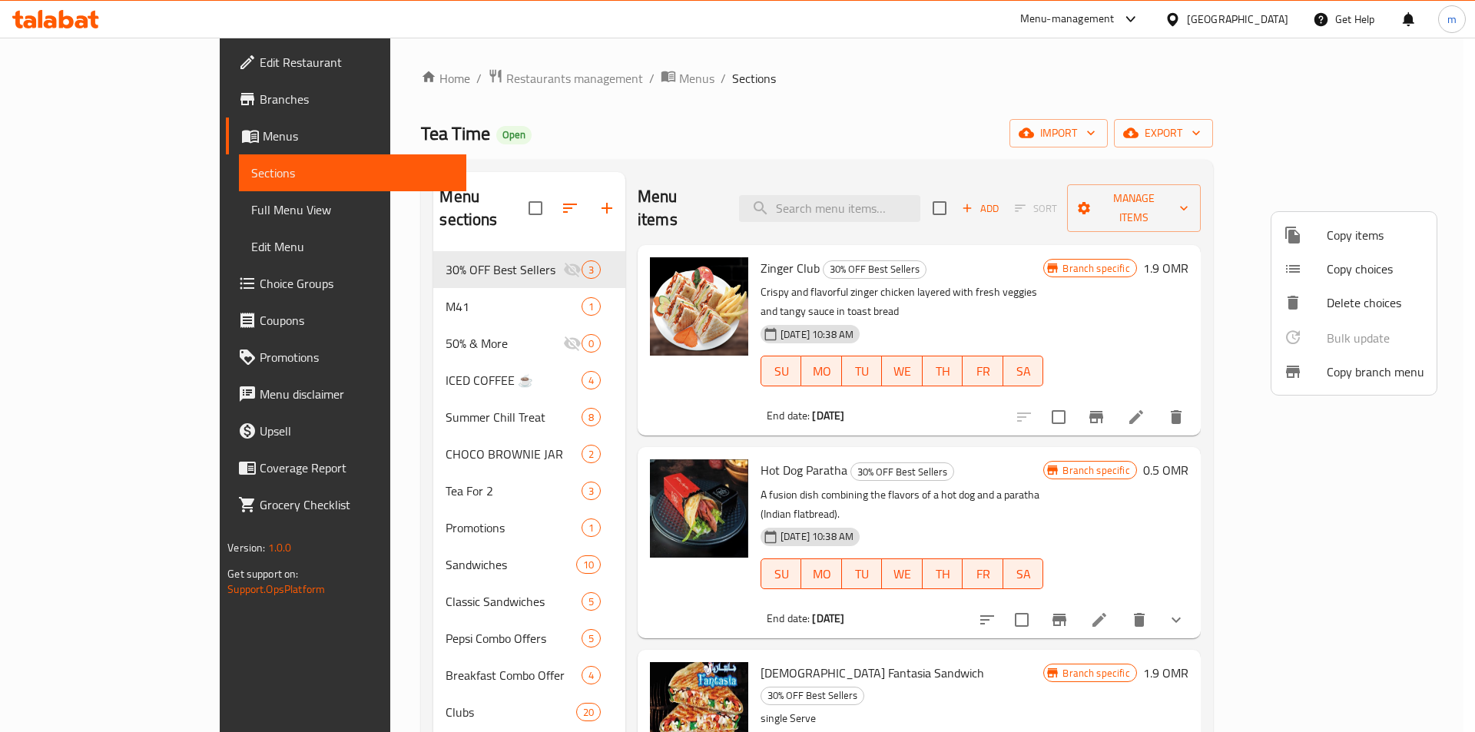
click at [1361, 366] on span "Copy branch menu" at bounding box center [1376, 372] width 98 height 18
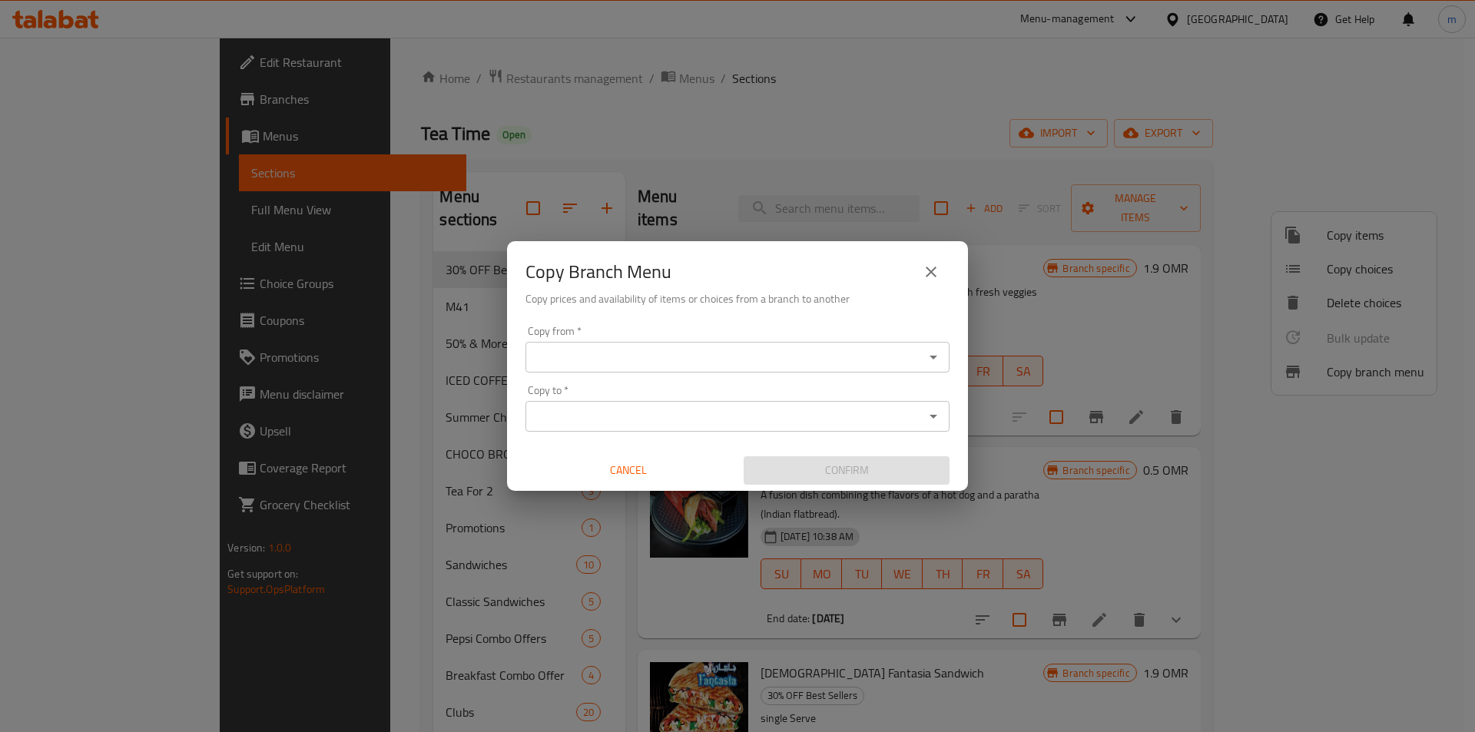
click at [933, 359] on icon "Open" at bounding box center [934, 358] width 8 height 4
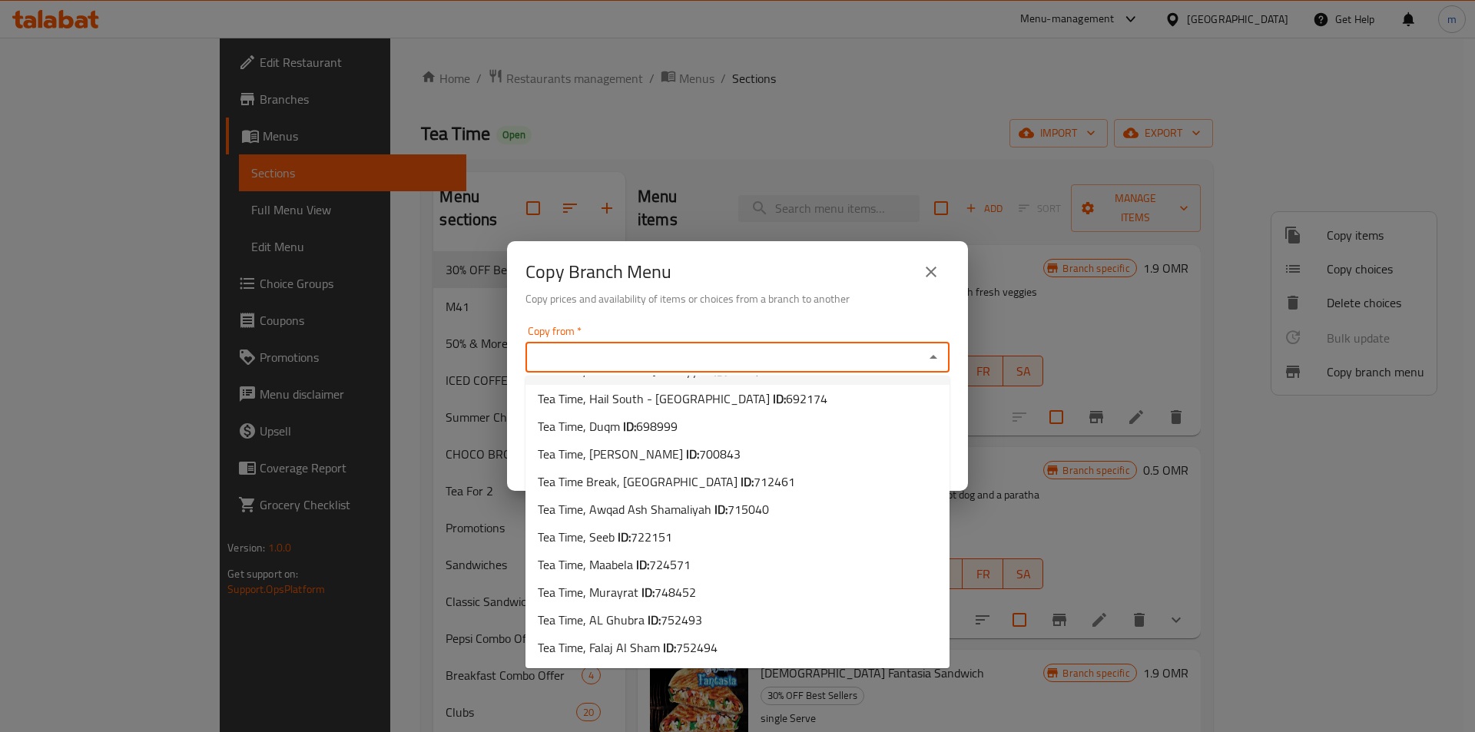
scroll to position [743, 0]
click at [691, 617] on span "770655" at bounding box center [673, 620] width 41 height 23
type input "Tea Time, Qurrayat"
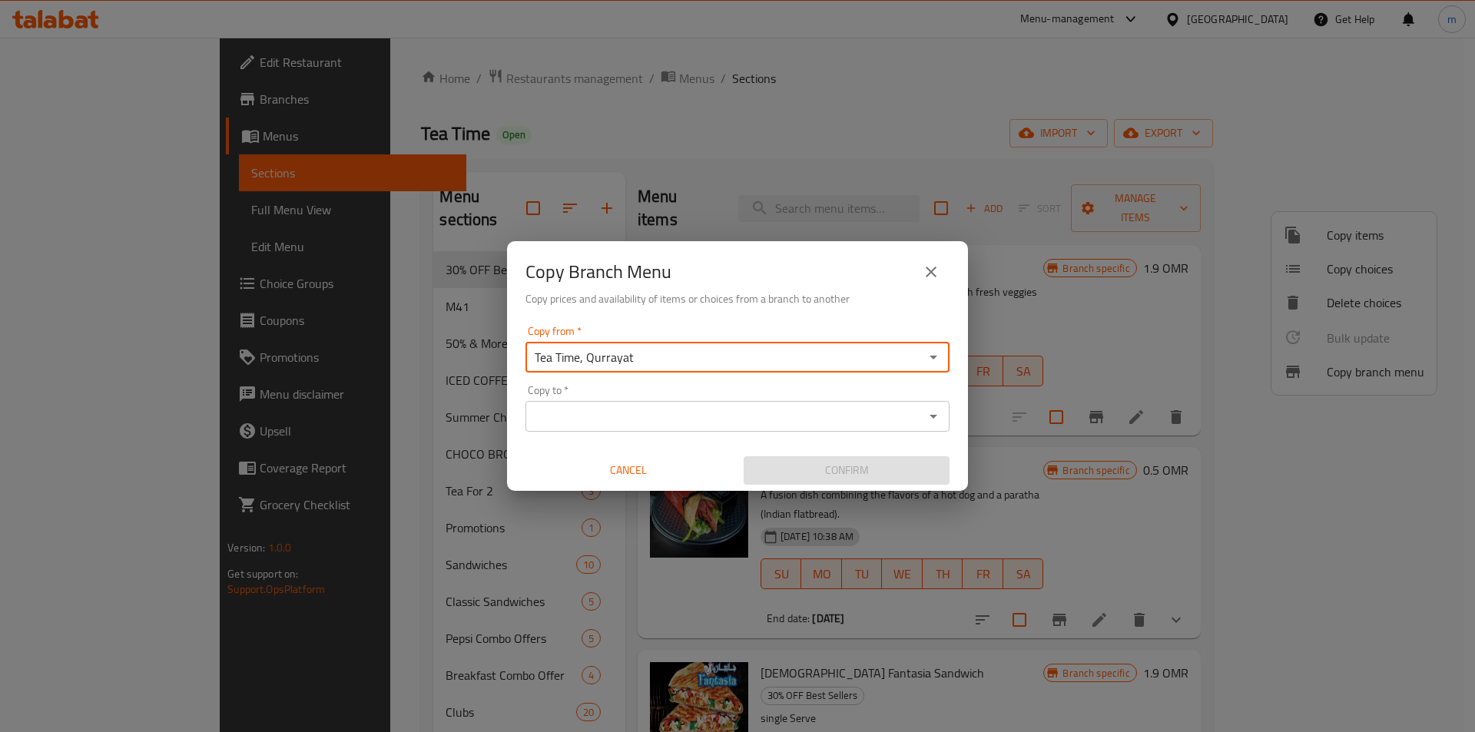
click at [934, 419] on icon "Open" at bounding box center [933, 416] width 18 height 18
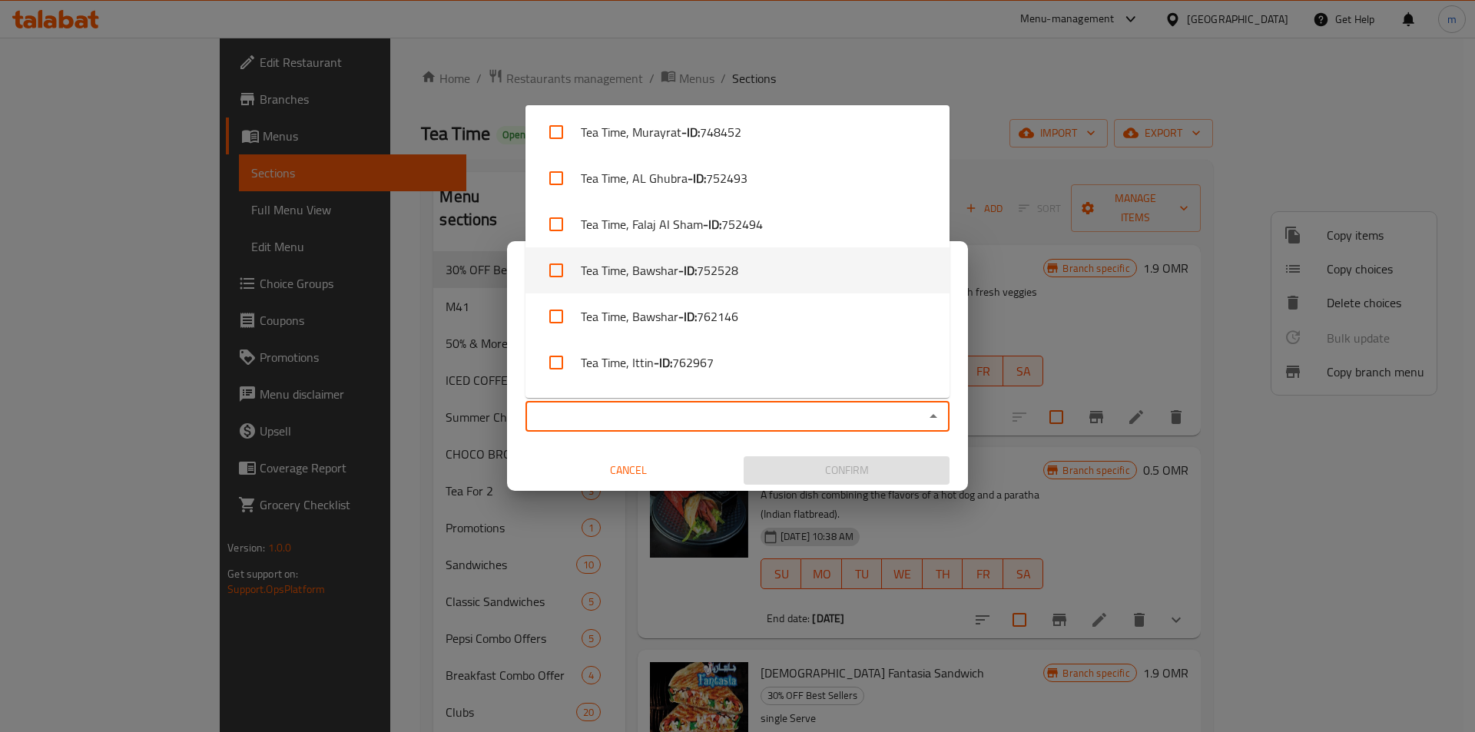
scroll to position [1425, 0]
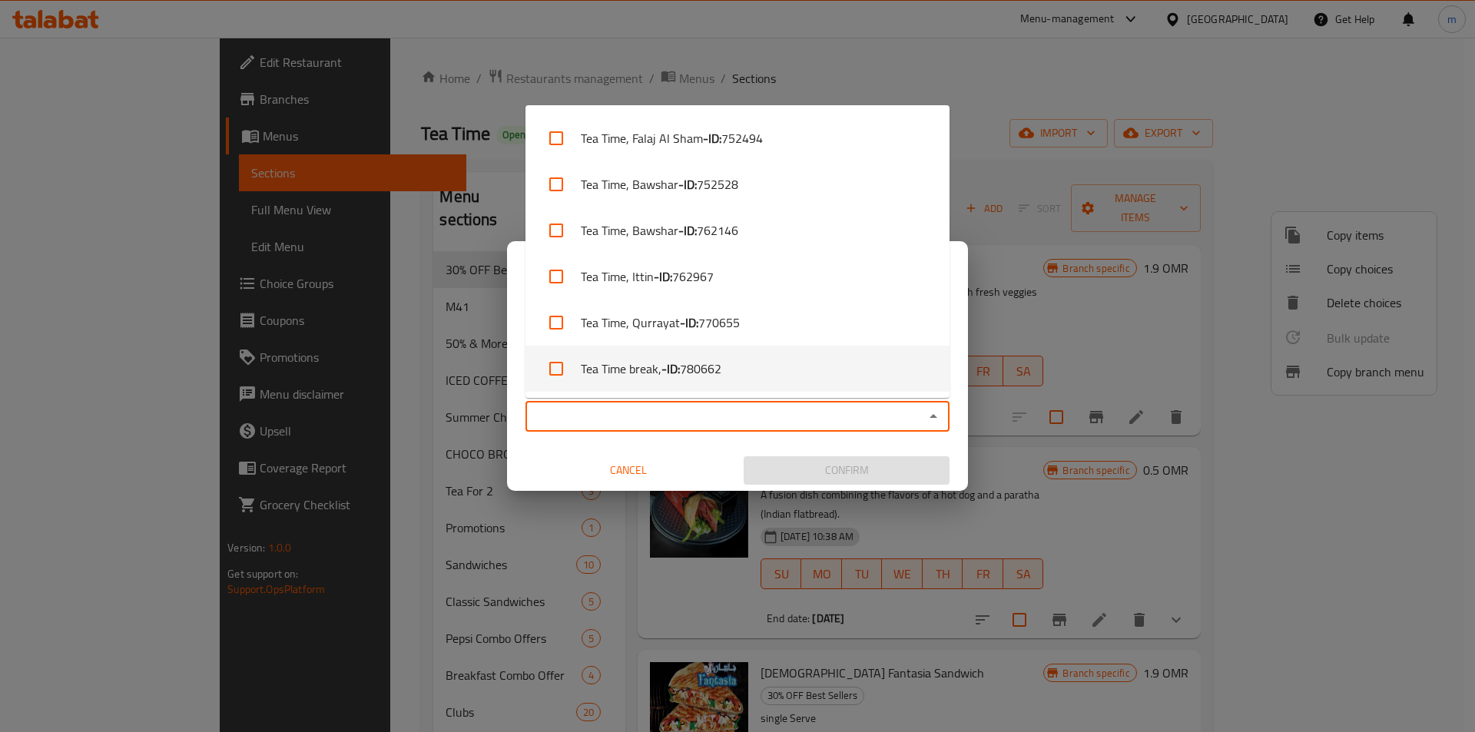
click at [728, 375] on li "Tea Time break, - ID: 780662" at bounding box center [737, 369] width 424 height 46
checkbox input "true"
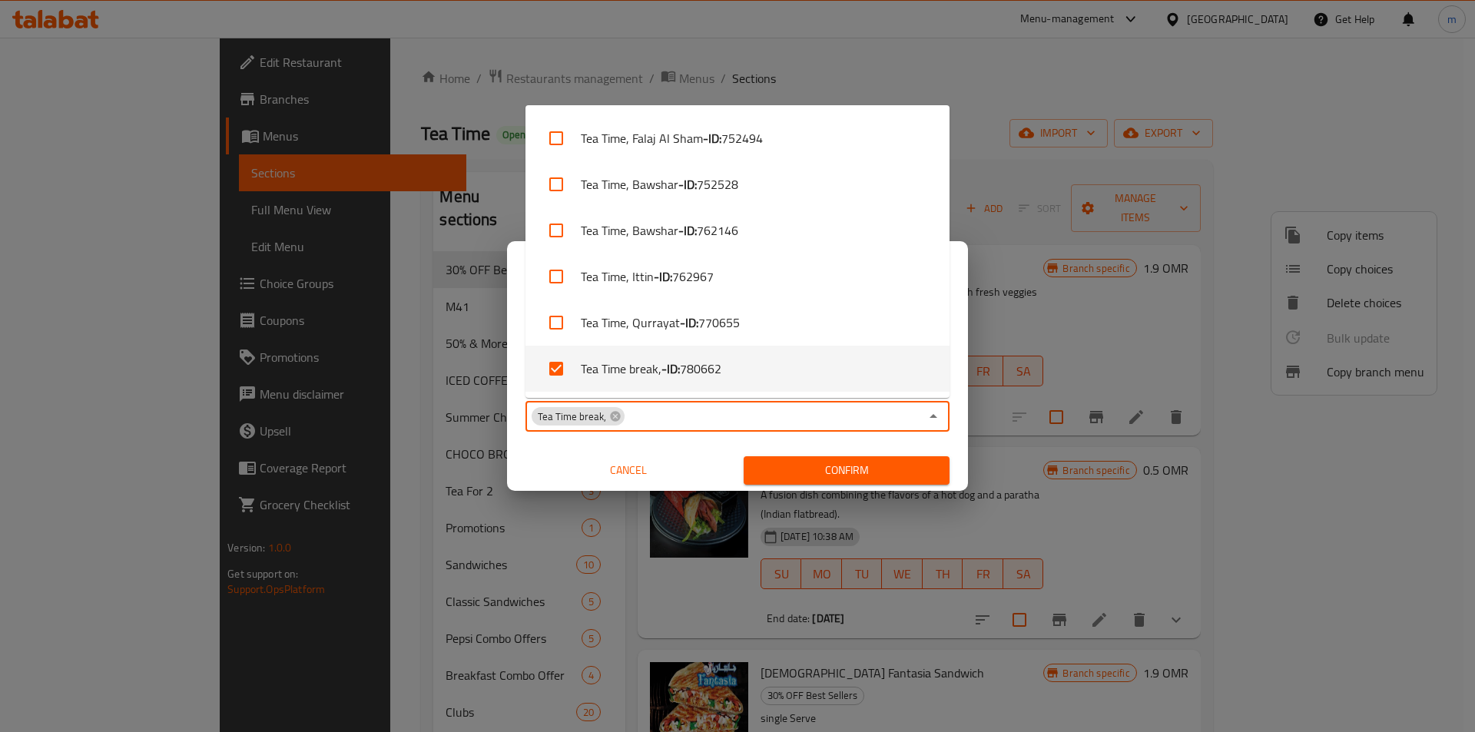
click at [525, 461] on button "Cancel" at bounding box center [628, 470] width 206 height 28
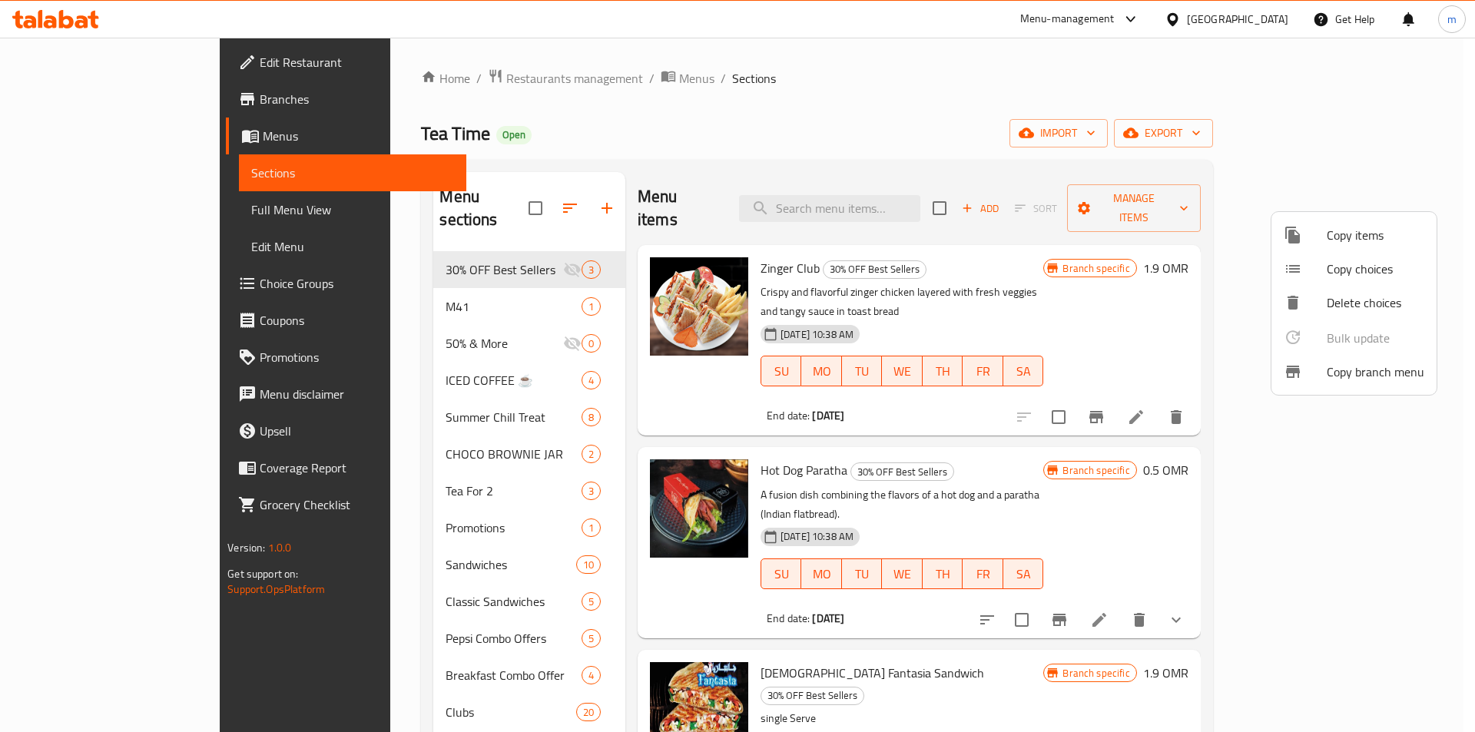
click at [1371, 367] on span "Copy branch menu" at bounding box center [1376, 372] width 98 height 18
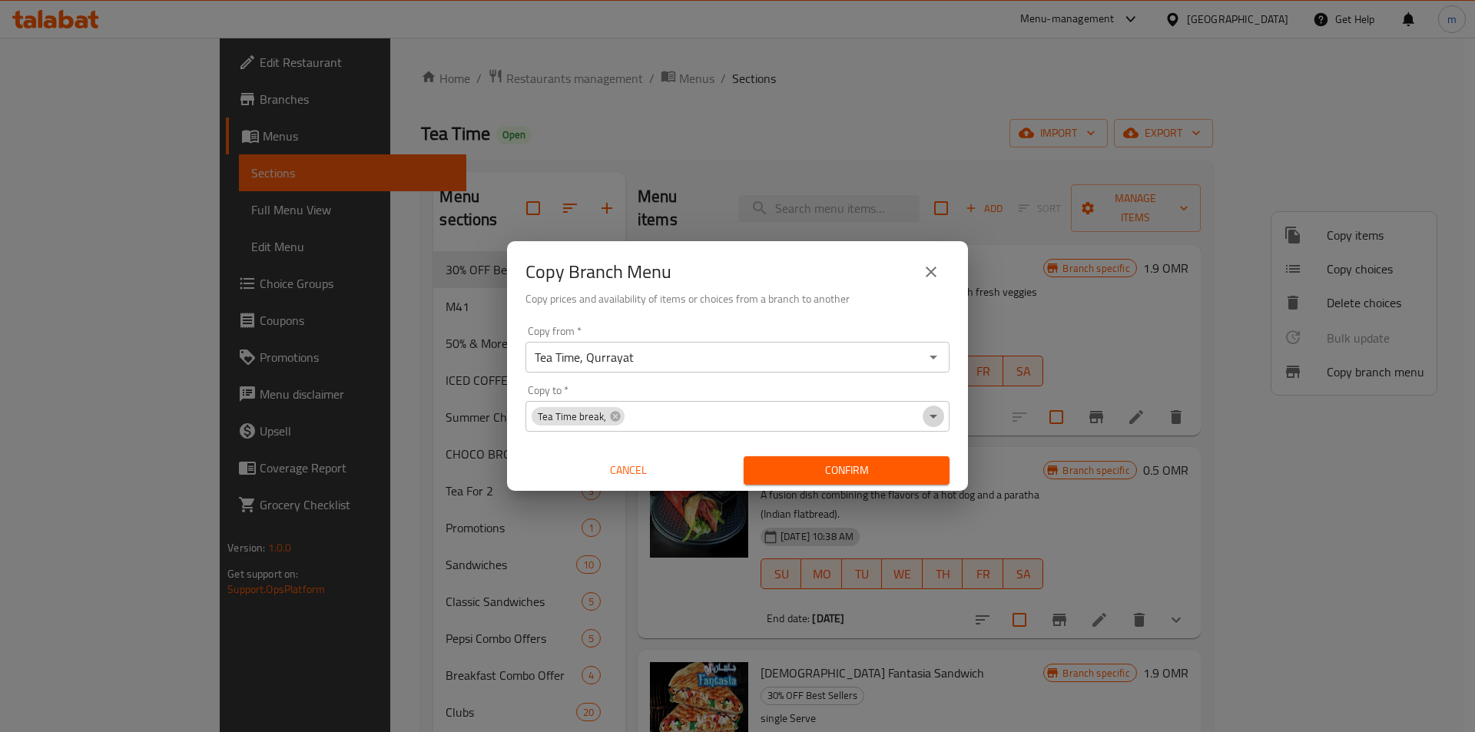
click at [933, 416] on icon "Open" at bounding box center [934, 417] width 8 height 4
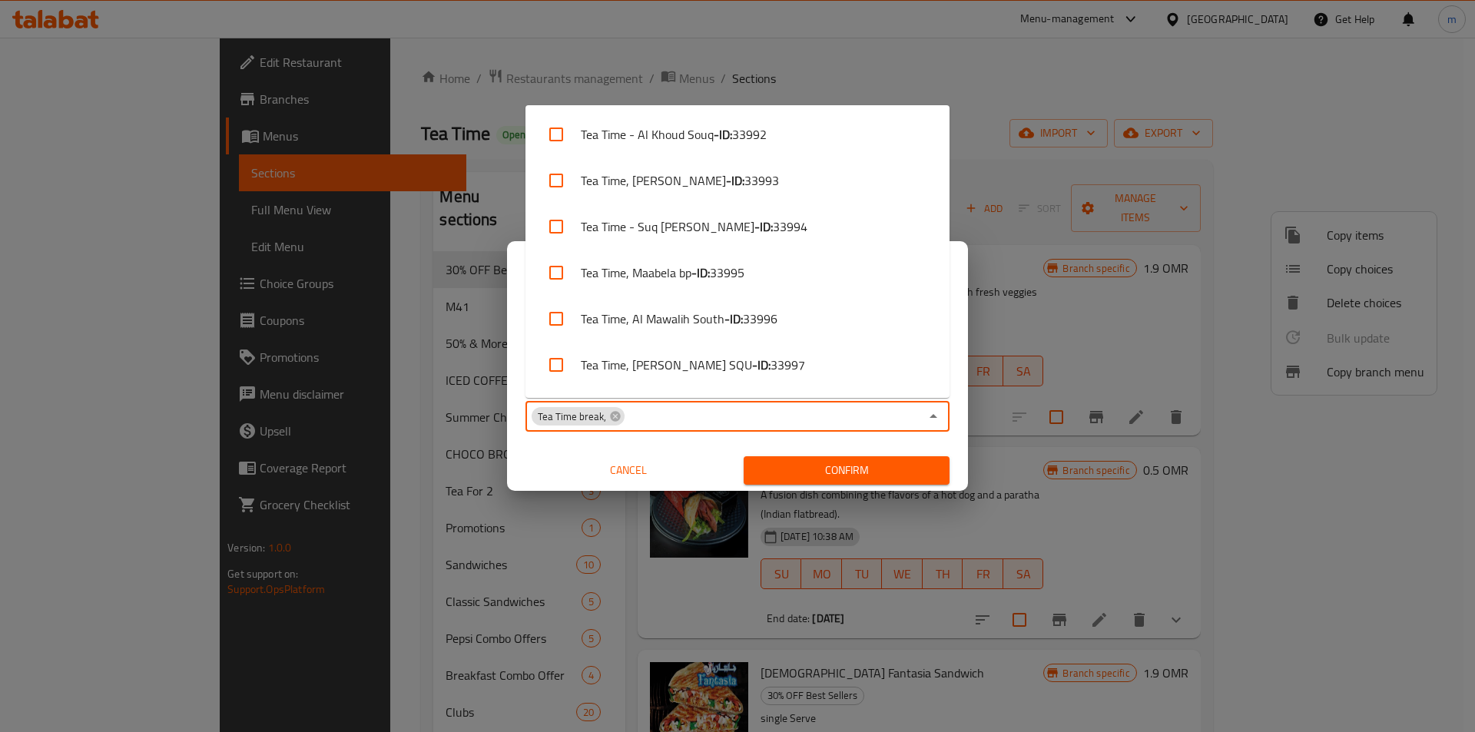
scroll to position [1422, 0]
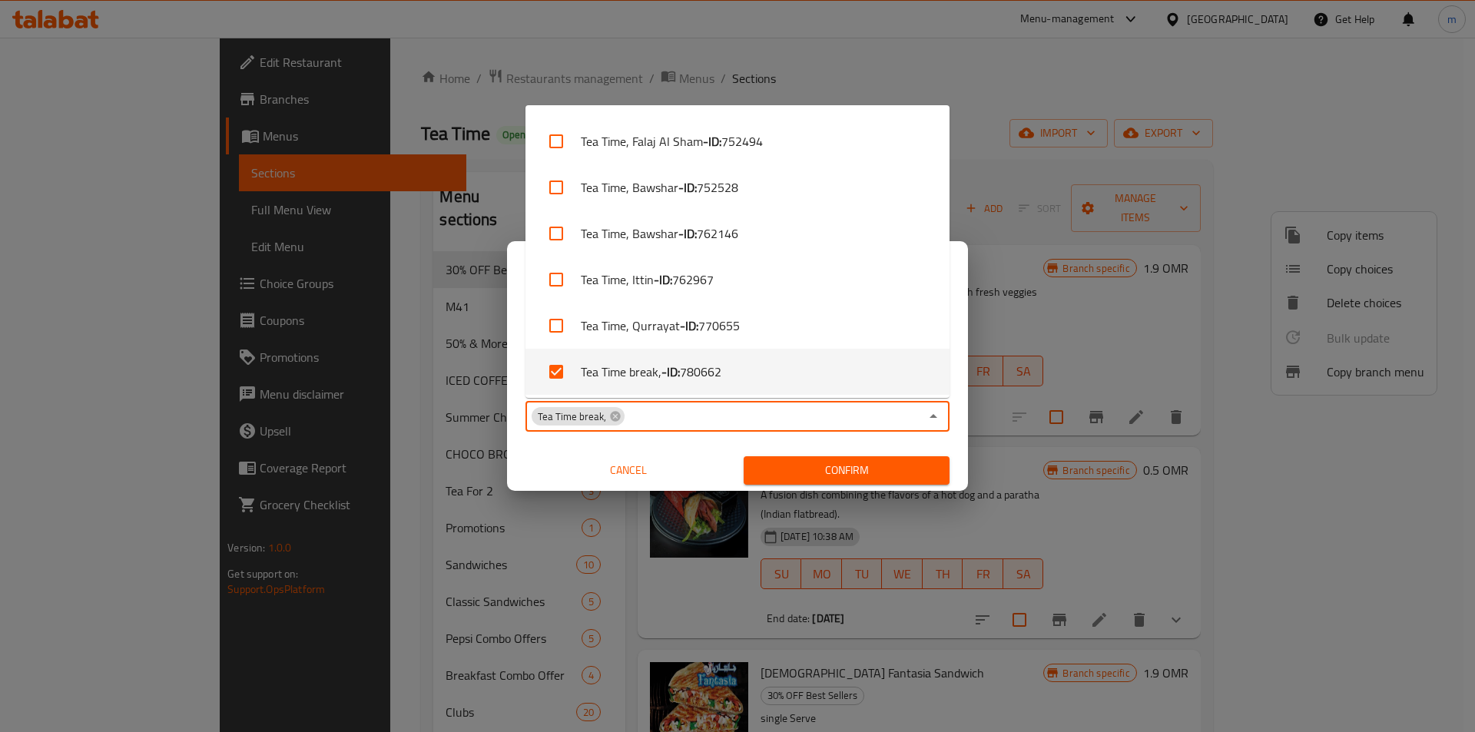
click at [686, 379] on span "780662" at bounding box center [700, 372] width 41 height 18
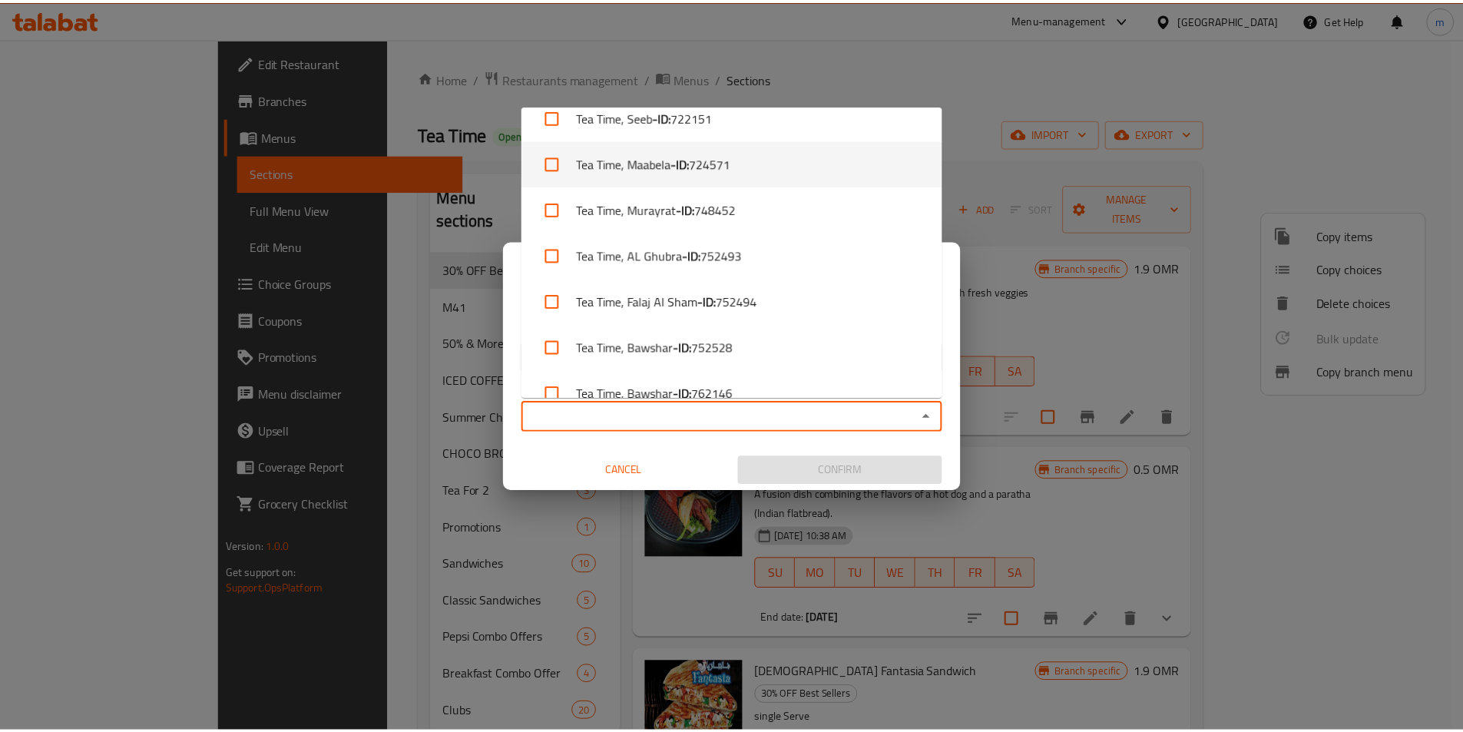
scroll to position [1425, 0]
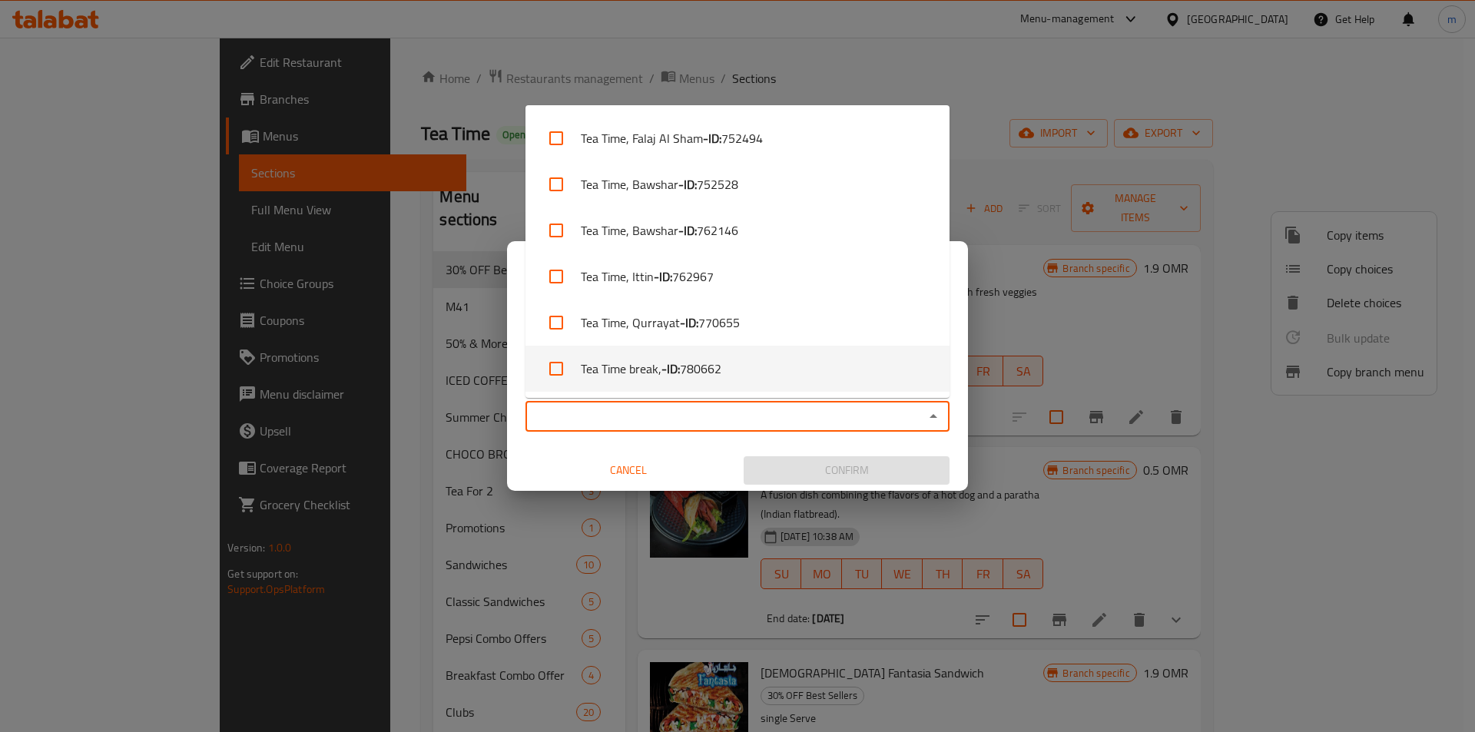
click at [759, 374] on li "Tea Time break, - ID: 780662" at bounding box center [737, 369] width 424 height 46
checkbox input "true"
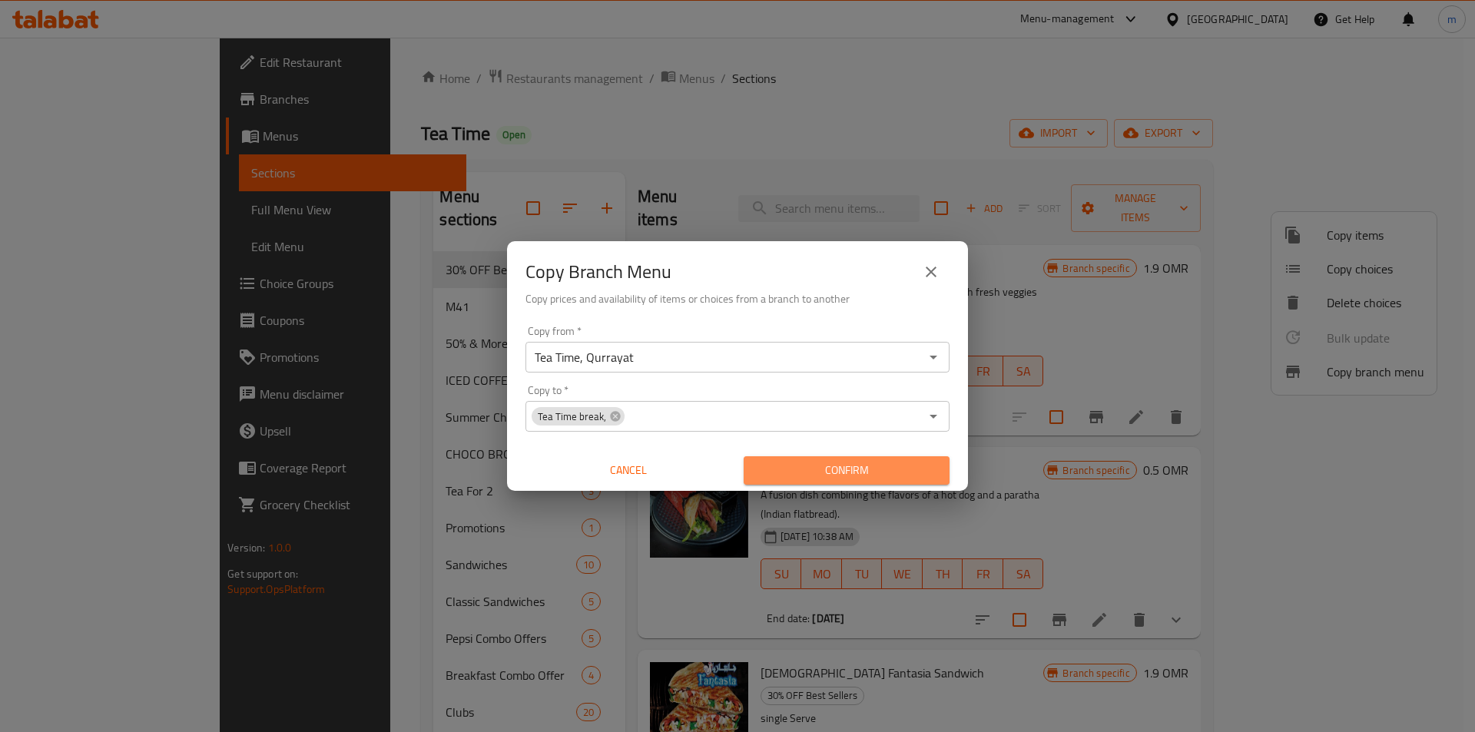
click at [829, 471] on span "Confirm" at bounding box center [846, 470] width 181 height 19
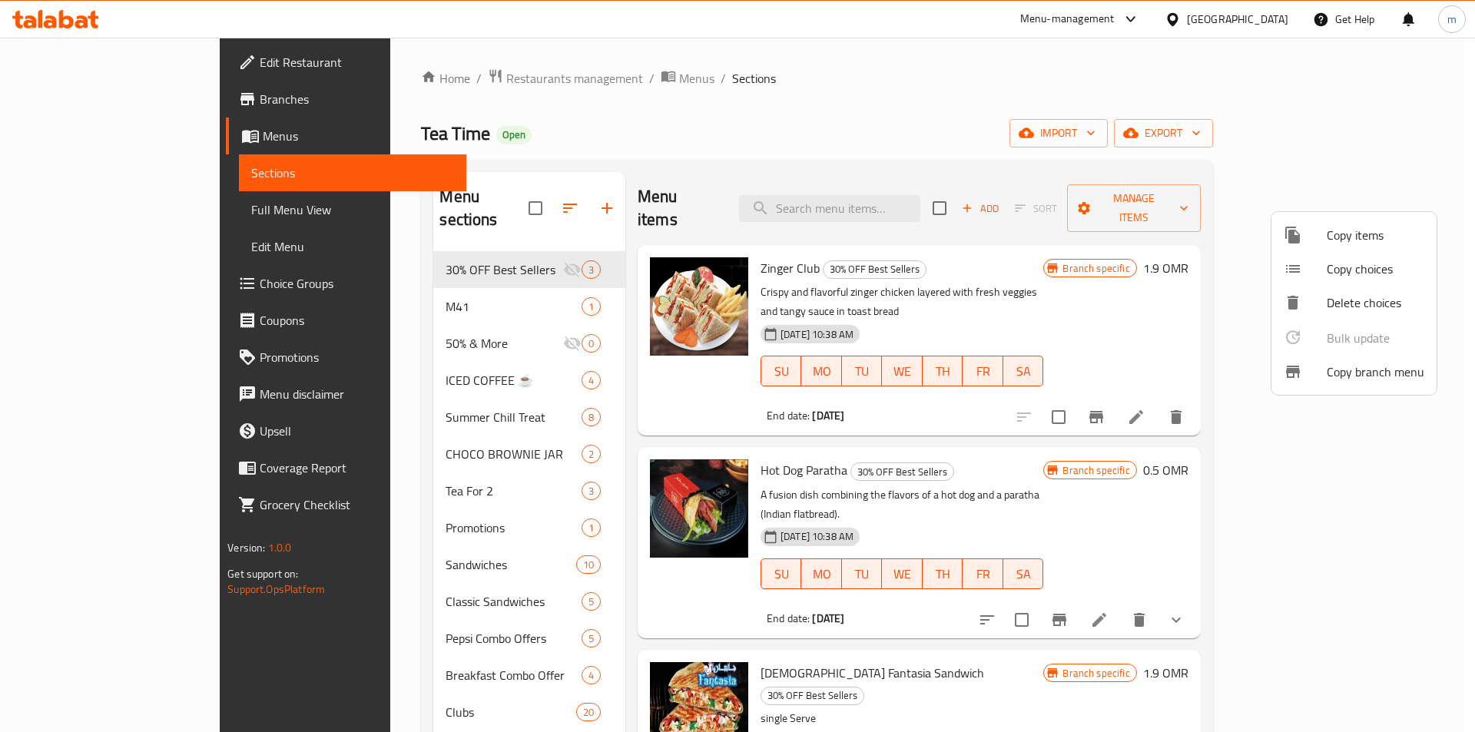
click at [91, 99] on div at bounding box center [737, 366] width 1475 height 732
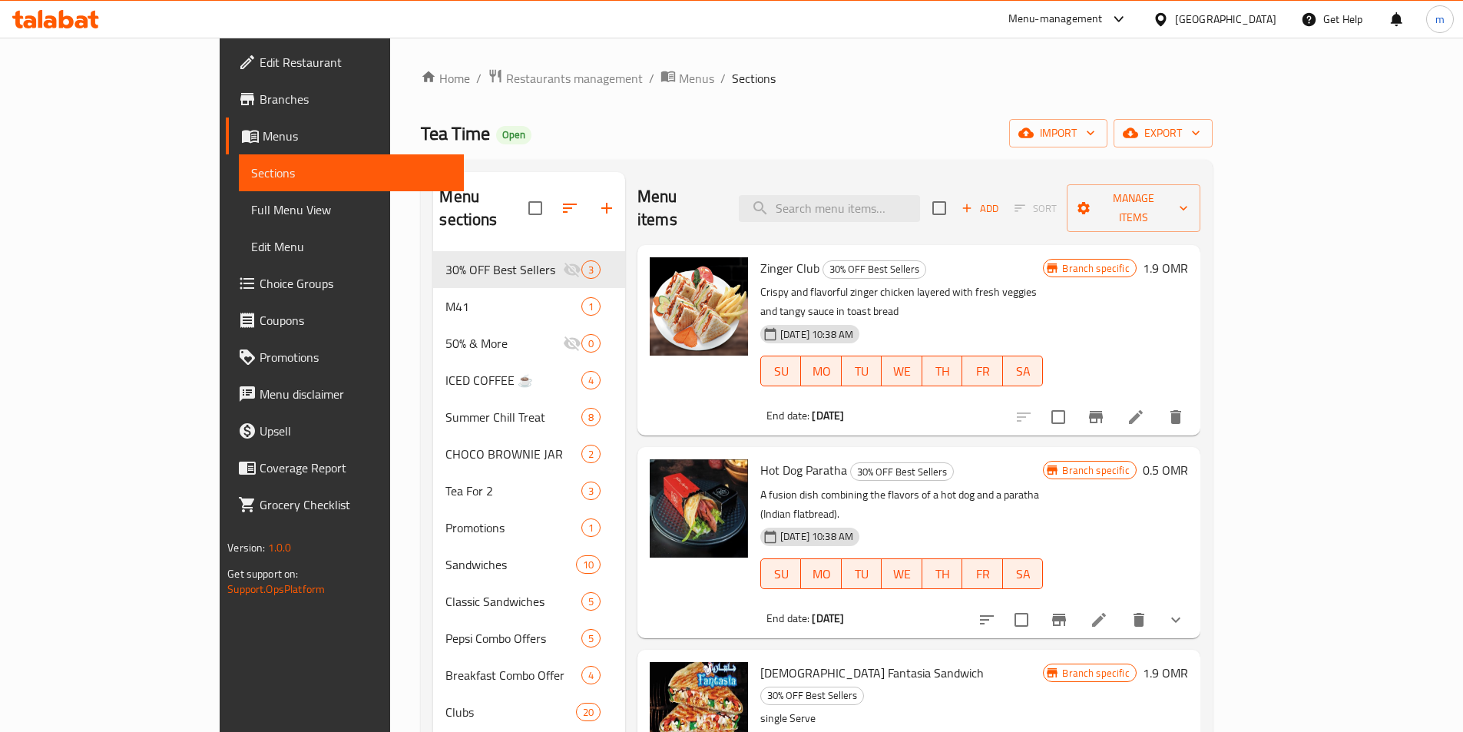
click at [260, 99] on span "Branches" at bounding box center [356, 99] width 192 height 18
